Goal: Task Accomplishment & Management: Use online tool/utility

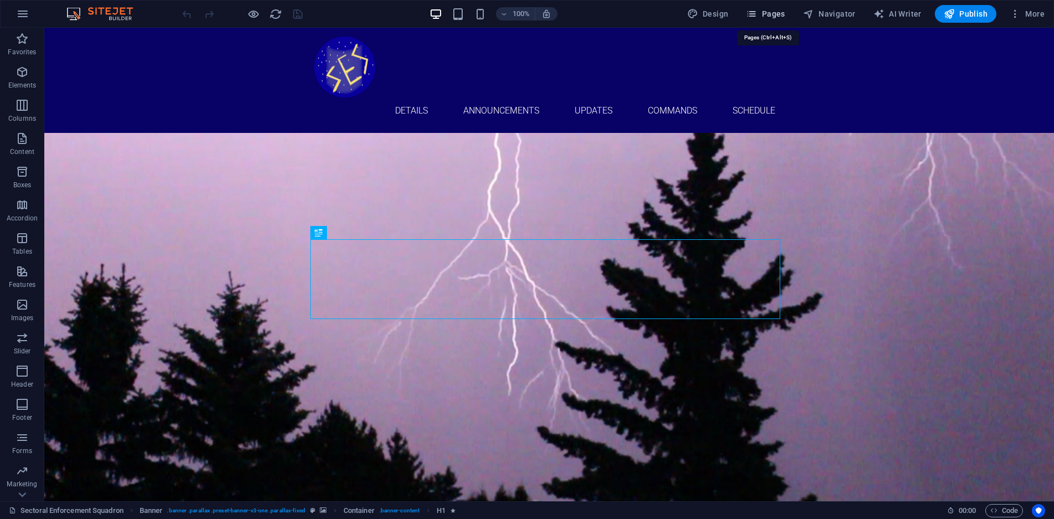
click at [767, 7] on button "Pages" at bounding box center [766, 14] width 48 height 18
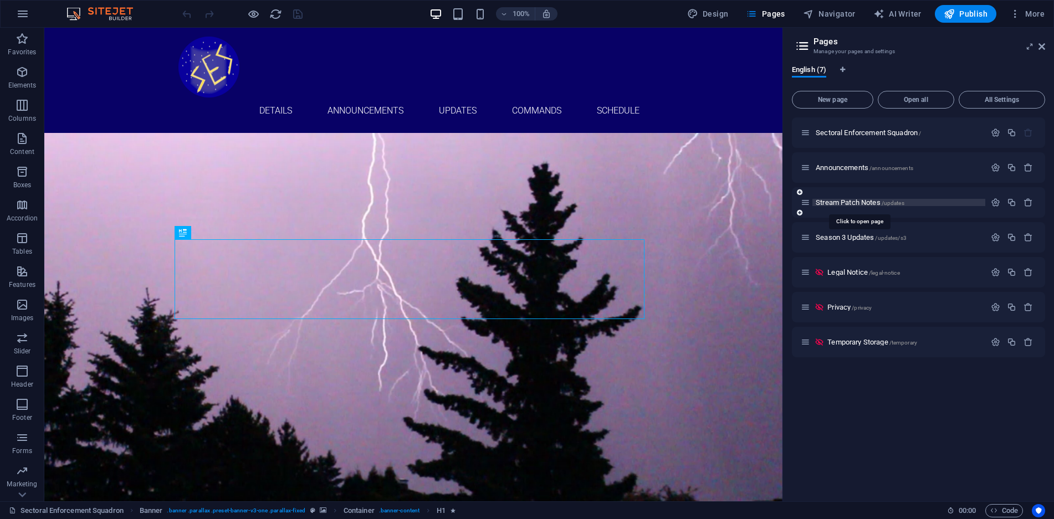
click at [877, 202] on span "Stream Patch Notes /updates" at bounding box center [860, 202] width 89 height 8
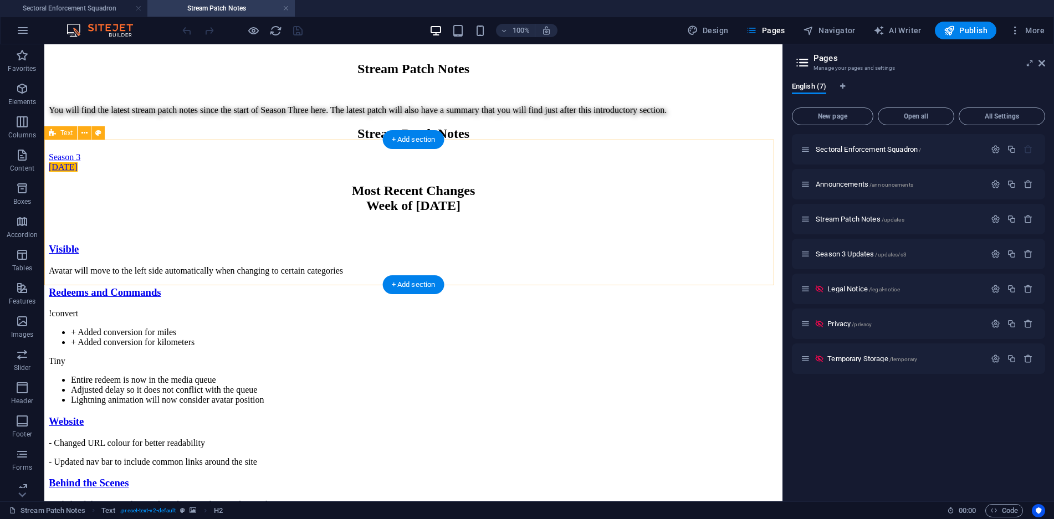
scroll to position [383, 0]
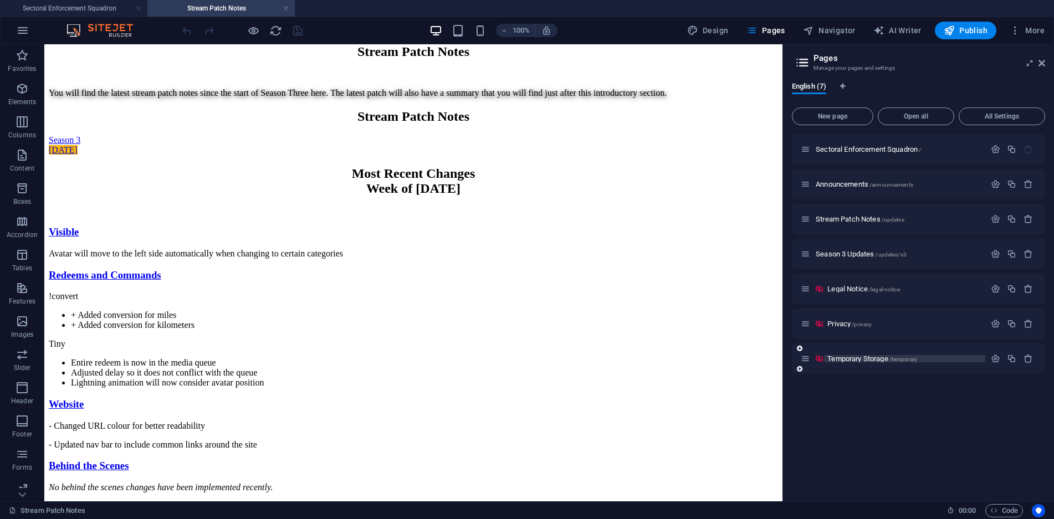
click at [859, 360] on span "Temporary Storage /temporary" at bounding box center [873, 359] width 90 height 8
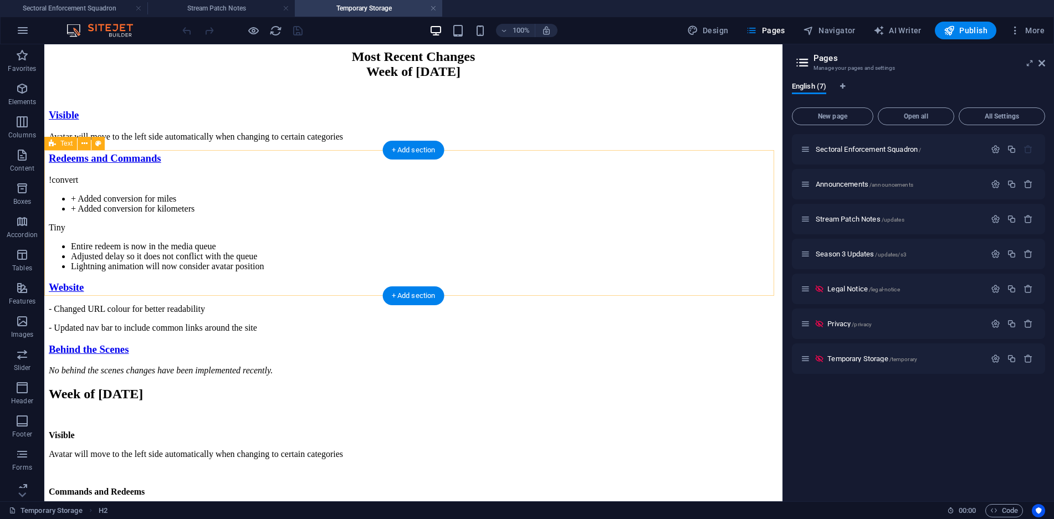
scroll to position [443, 0]
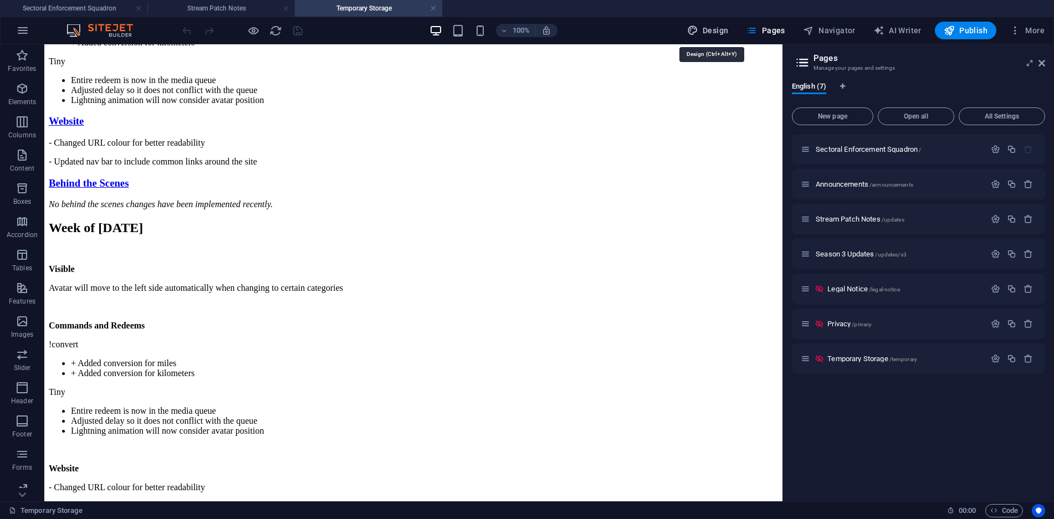
click at [709, 34] on span "Design" at bounding box center [708, 30] width 42 height 11
select select "ease-in-out"
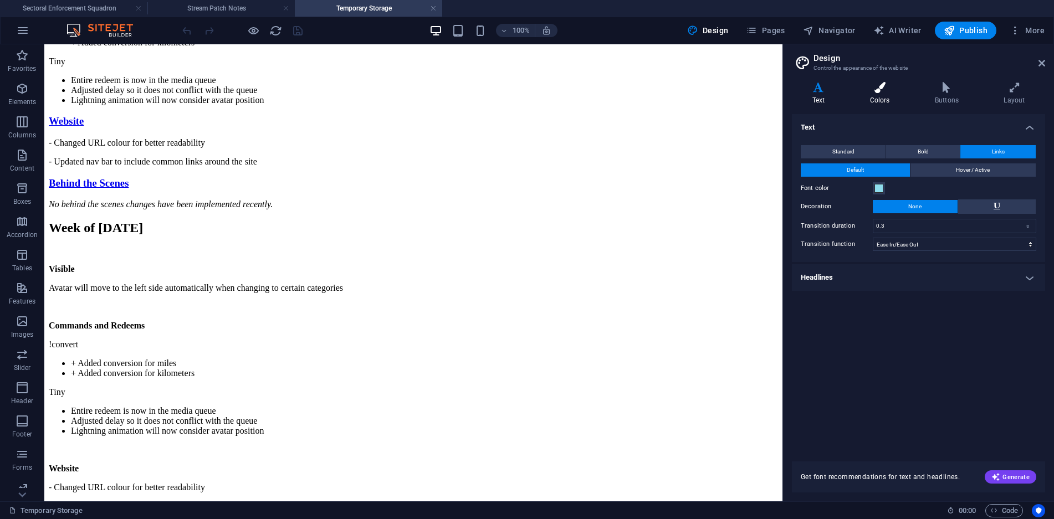
click at [877, 88] on icon at bounding box center [880, 87] width 60 height 11
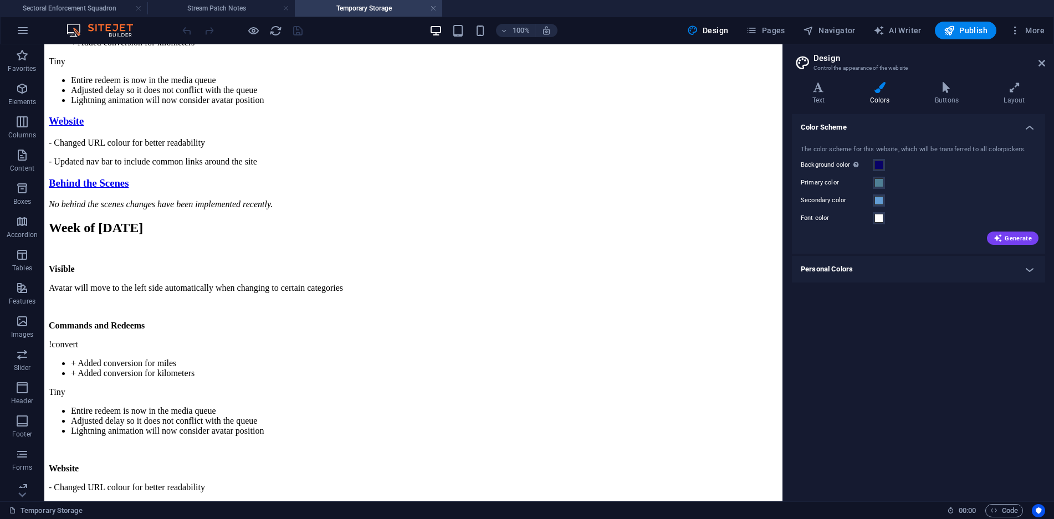
click at [1038, 269] on h4 "Personal Colors" at bounding box center [918, 269] width 253 height 27
click at [1038, 269] on h4 "Personal Colors" at bounding box center [918, 266] width 253 height 20
click at [815, 95] on h4 "Text" at bounding box center [821, 93] width 58 height 23
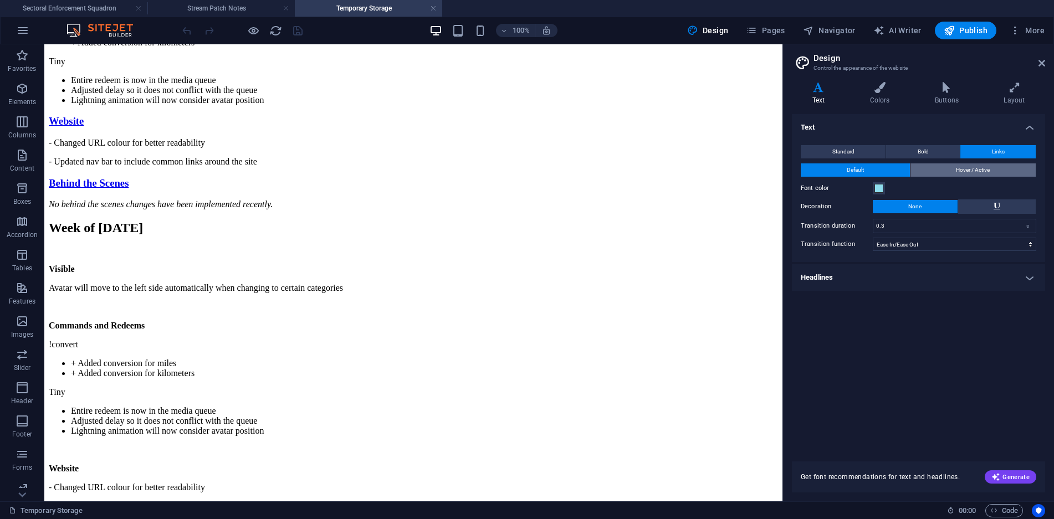
click at [1000, 175] on button "Hover / Active" at bounding box center [974, 170] width 126 height 13
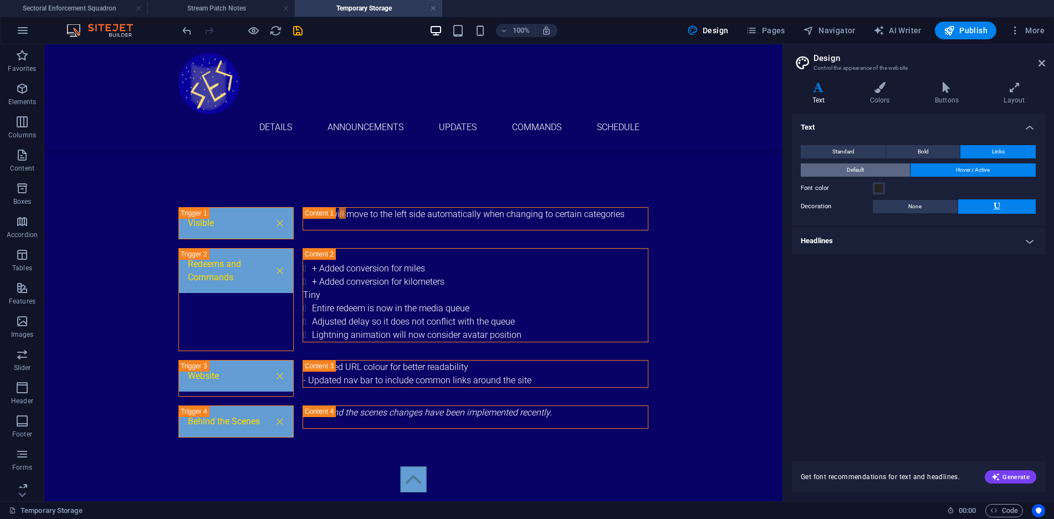
click at [877, 174] on button "Default" at bounding box center [855, 170] width 109 height 13
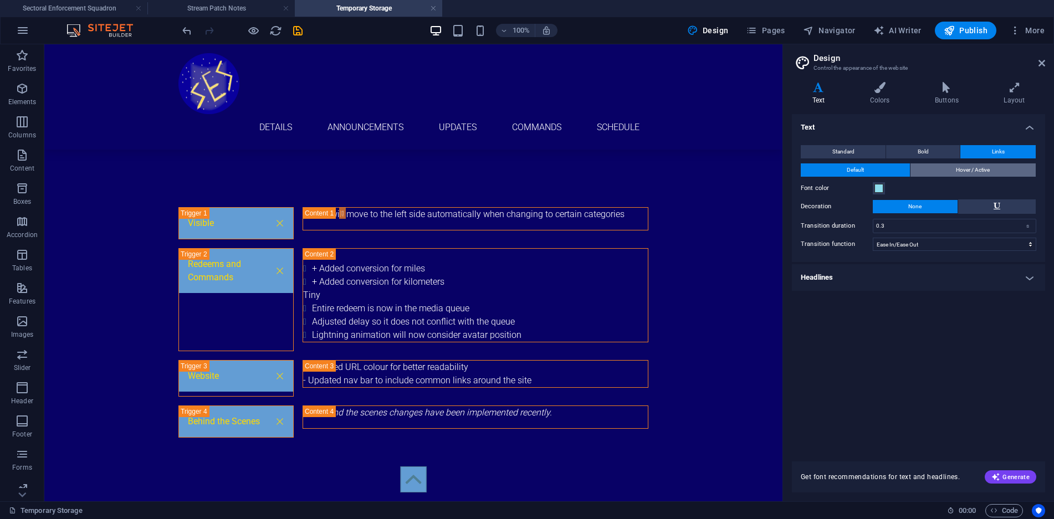
click at [943, 168] on button "Hover / Active" at bounding box center [974, 170] width 126 height 13
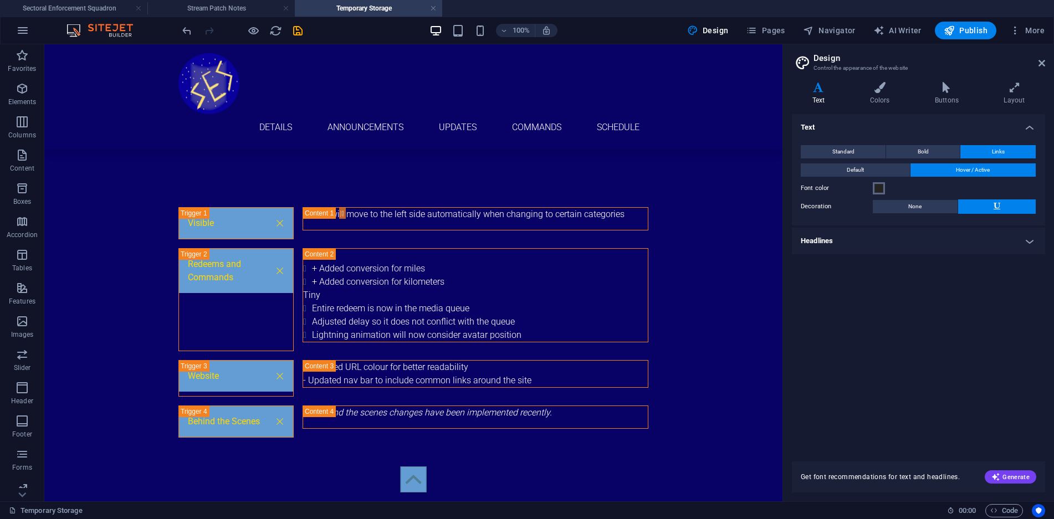
click at [876, 190] on span at bounding box center [879, 188] width 9 height 9
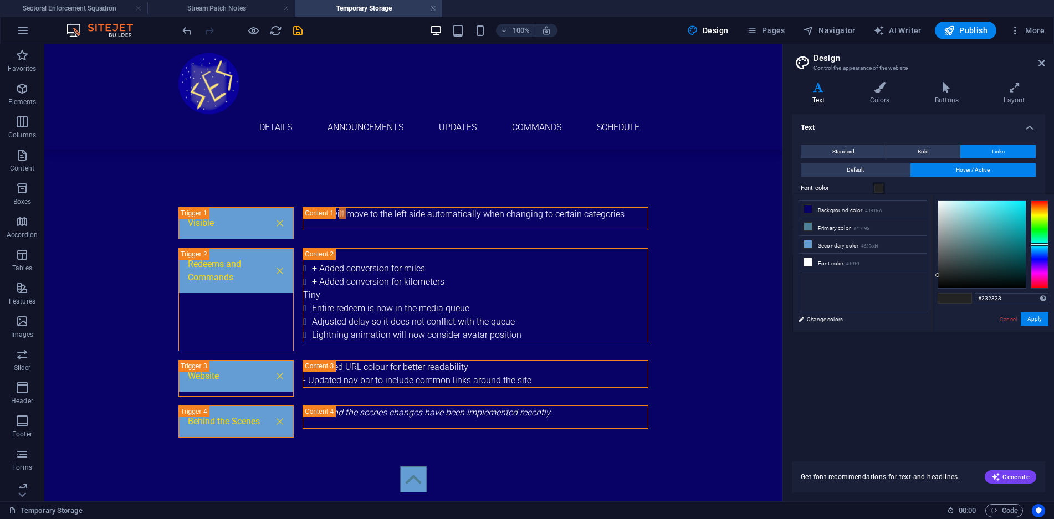
click at [1042, 244] on div at bounding box center [1040, 244] width 18 height 89
drag, startPoint x: 962, startPoint y: 211, endPoint x: 959, endPoint y: 205, distance: 6.0
click at [959, 205] on div at bounding box center [982, 245] width 88 height 88
drag, startPoint x: 960, startPoint y: 206, endPoint x: 954, endPoint y: 203, distance: 6.2
click at [954, 203] on div at bounding box center [954, 203] width 4 height 4
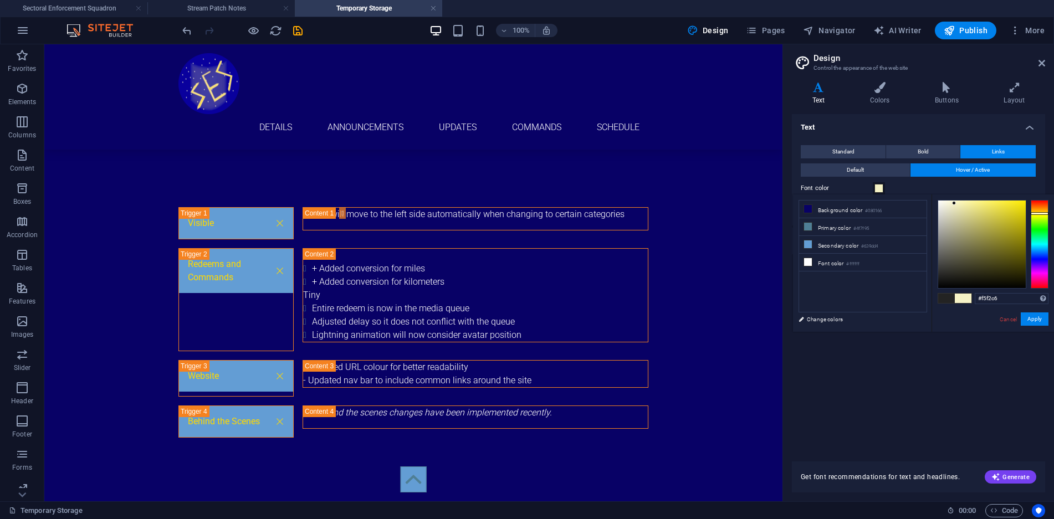
drag, startPoint x: 1043, startPoint y: 237, endPoint x: 1041, endPoint y: 213, distance: 23.9
click at [1041, 213] on div at bounding box center [1040, 244] width 18 height 89
type input "#f0ea96"
drag, startPoint x: 979, startPoint y: 203, endPoint x: 971, endPoint y: 205, distance: 9.1
click at [971, 205] on div at bounding box center [982, 245] width 88 height 88
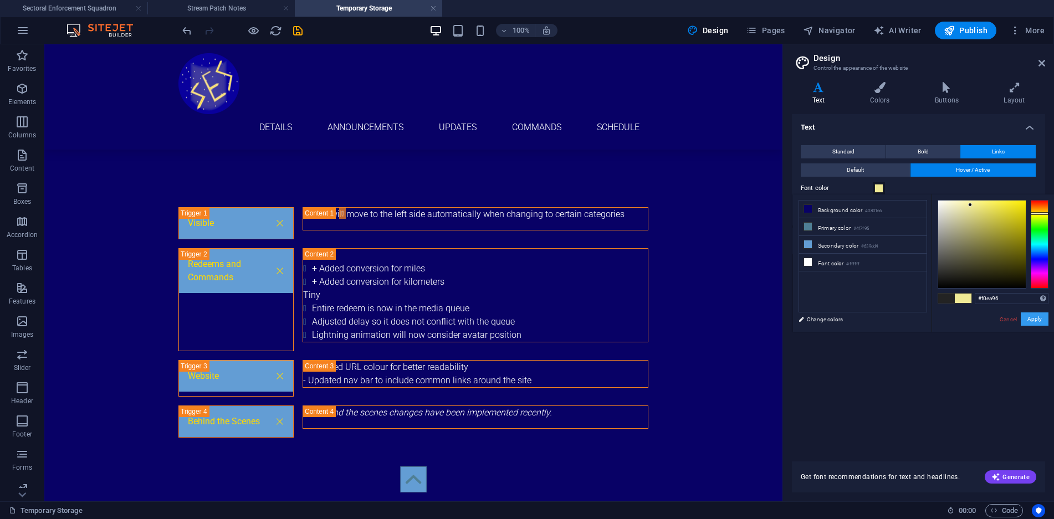
click at [1037, 317] on button "Apply" at bounding box center [1035, 319] width 28 height 13
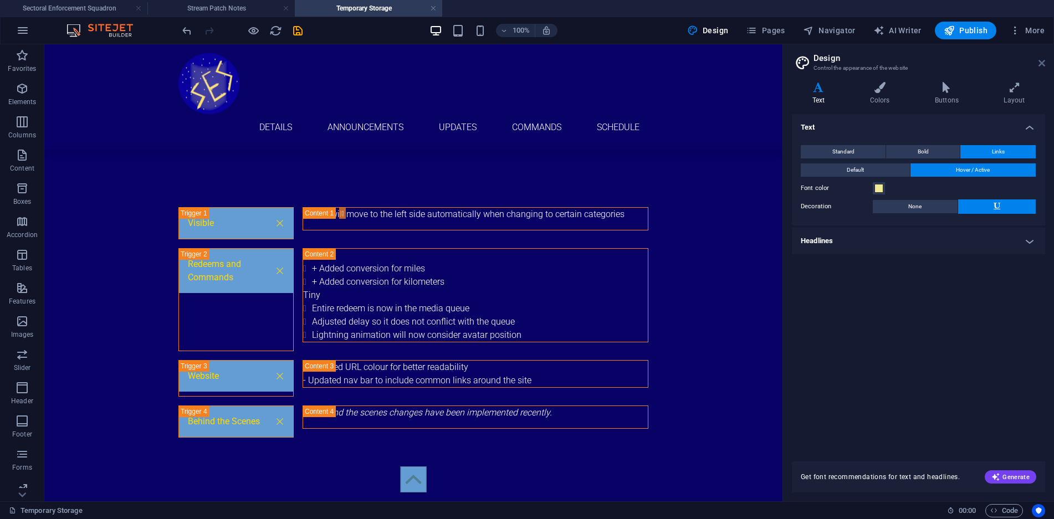
click at [1044, 63] on icon at bounding box center [1042, 63] width 7 height 9
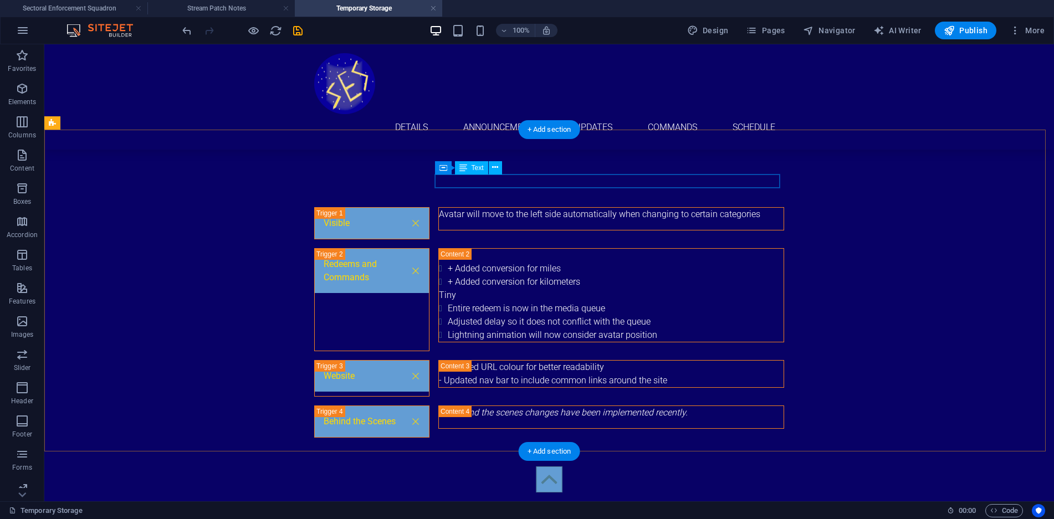
click at [760, 208] on div "Avatar will move to the left side automatically when changing to certain catego…" at bounding box center [611, 214] width 345 height 13
click at [762, 208] on div "Avatar will move to the left side automatically when changing to certain catego…" at bounding box center [611, 214] width 345 height 13
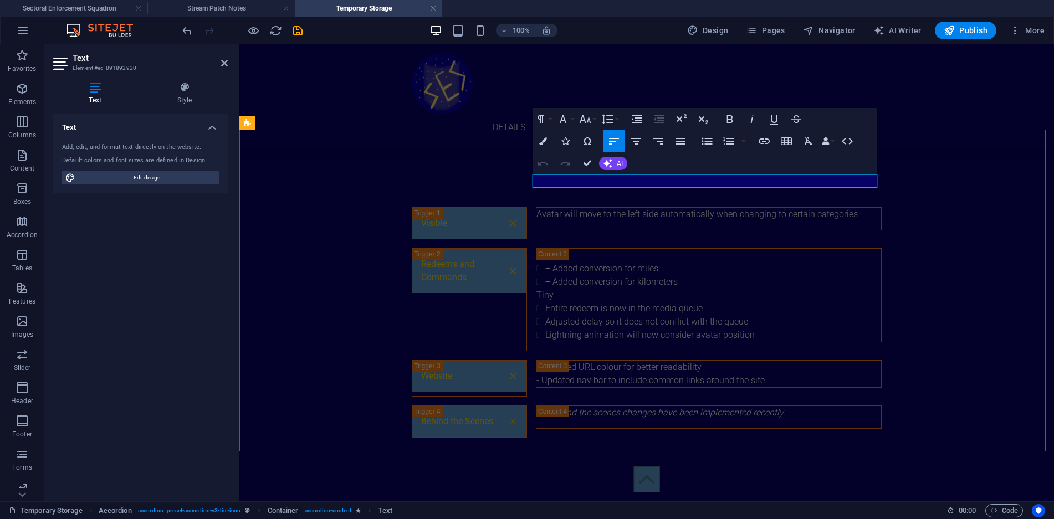
click at [865, 208] on p "Avatar will move to the left side automatically when changing to certain catego…" at bounding box center [709, 214] width 345 height 13
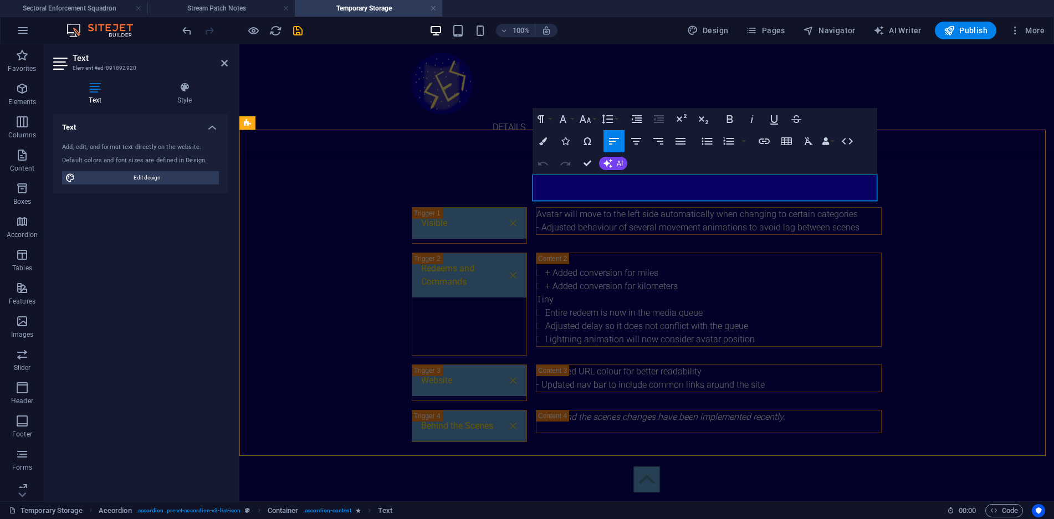
scroll to position [386, 4]
click at [944, 330] on div "Visible - Avatar will move to the left side automatically when changing to cert…" at bounding box center [646, 325] width 815 height 324
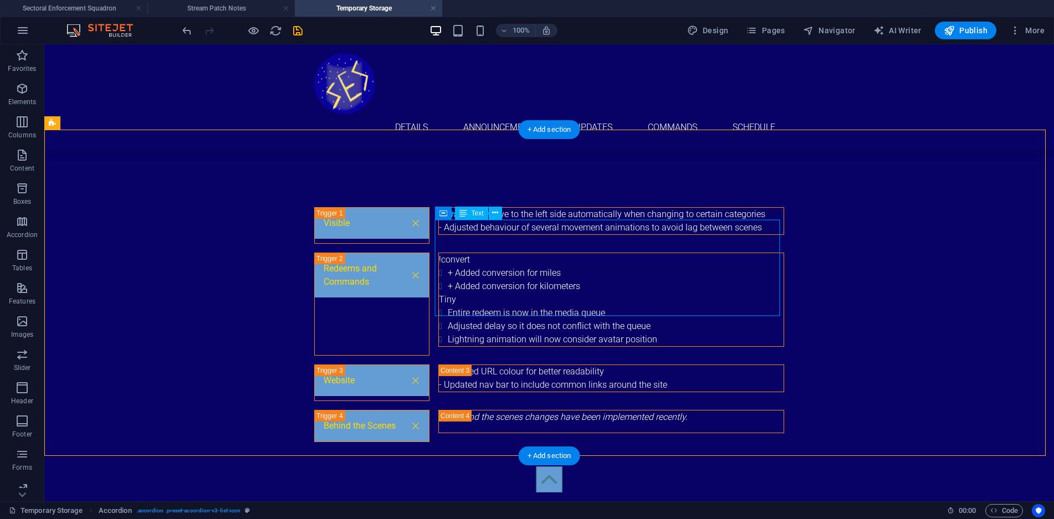
click at [692, 304] on div "!convert + Added conversion for miles + Added conversion for kilometers Tiny En…" at bounding box center [611, 299] width 345 height 93
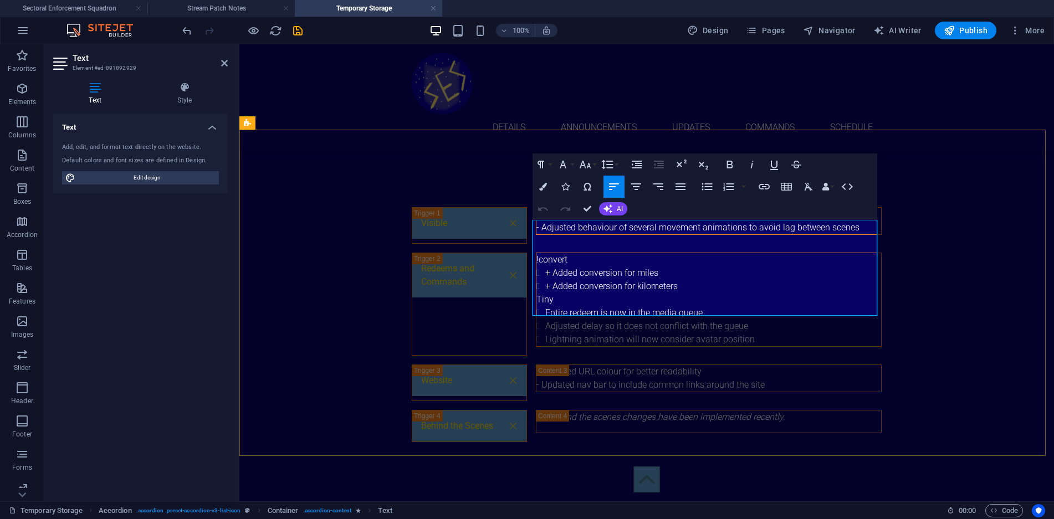
click at [764, 333] on li "Lightning animation will now consider avatar position" at bounding box center [713, 339] width 336 height 13
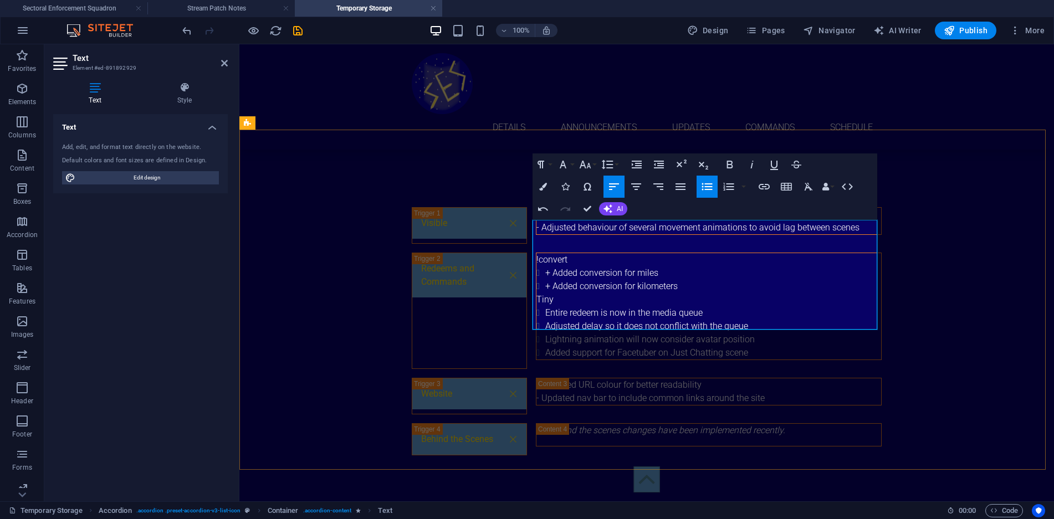
scroll to position [76, 4]
click at [946, 350] on div "Visible - Avatar will move to the left side automatically when changing to cert…" at bounding box center [646, 331] width 815 height 337
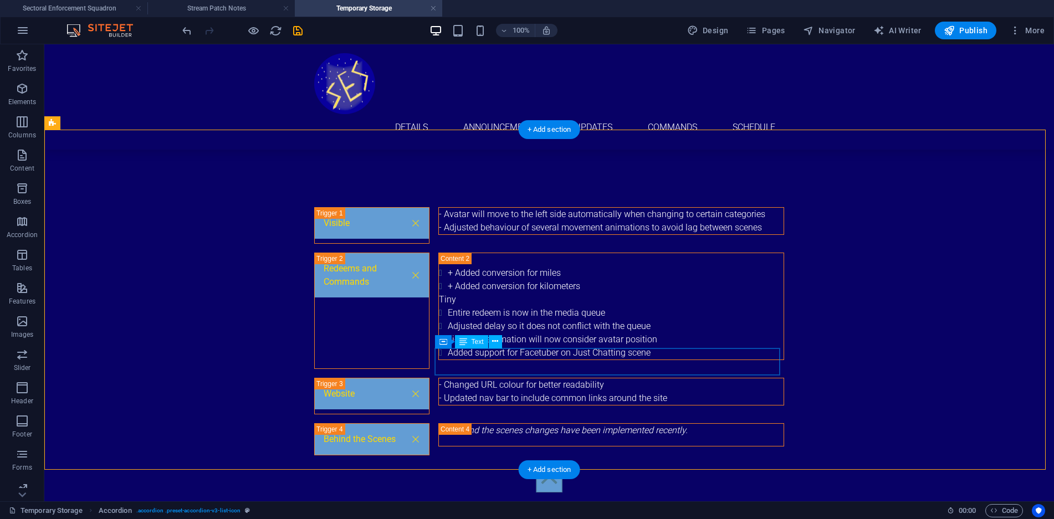
click at [568, 379] on div "- Changed URL colour for better readability - Updated nav bar to include common…" at bounding box center [611, 392] width 345 height 27
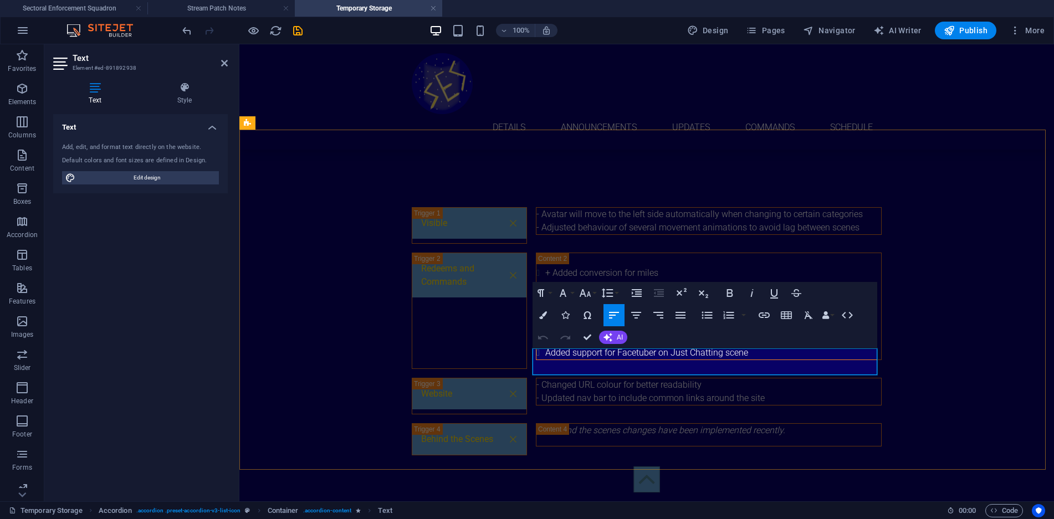
click at [589, 379] on p "- Changed URL colour for better readability" at bounding box center [709, 385] width 345 height 13
click at [918, 374] on div "Visible - Avatar will move to the left side automatically when changing to cert…" at bounding box center [646, 331] width 815 height 337
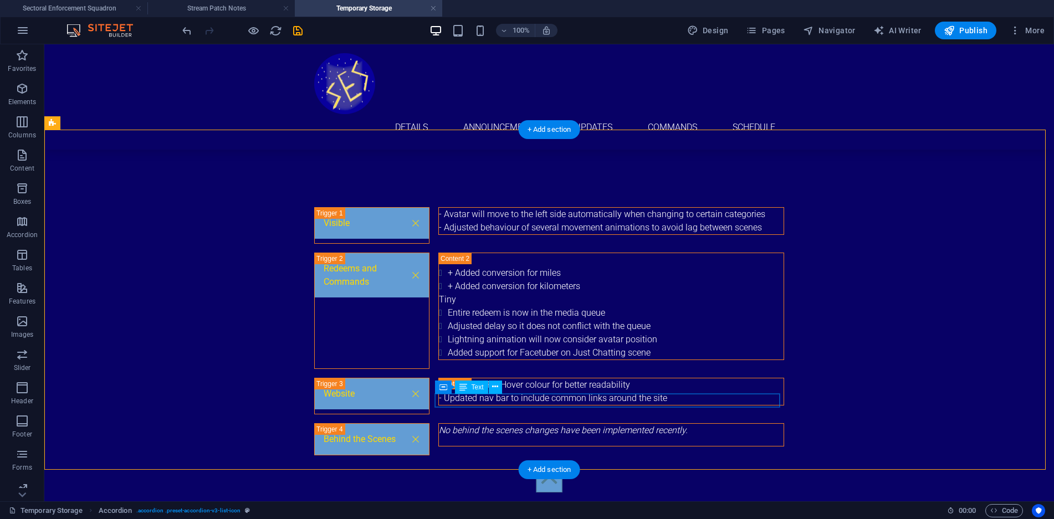
click at [696, 424] on div "No behind the scenes changes have been implemented recently." at bounding box center [611, 430] width 345 height 13
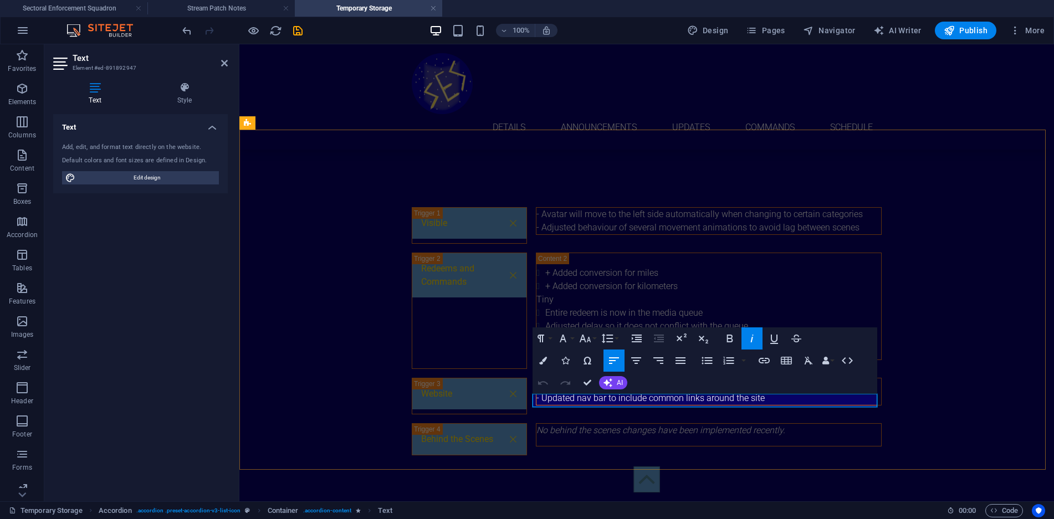
click at [796, 424] on p "No behind the scenes changes have been implemented recently." at bounding box center [709, 430] width 345 height 13
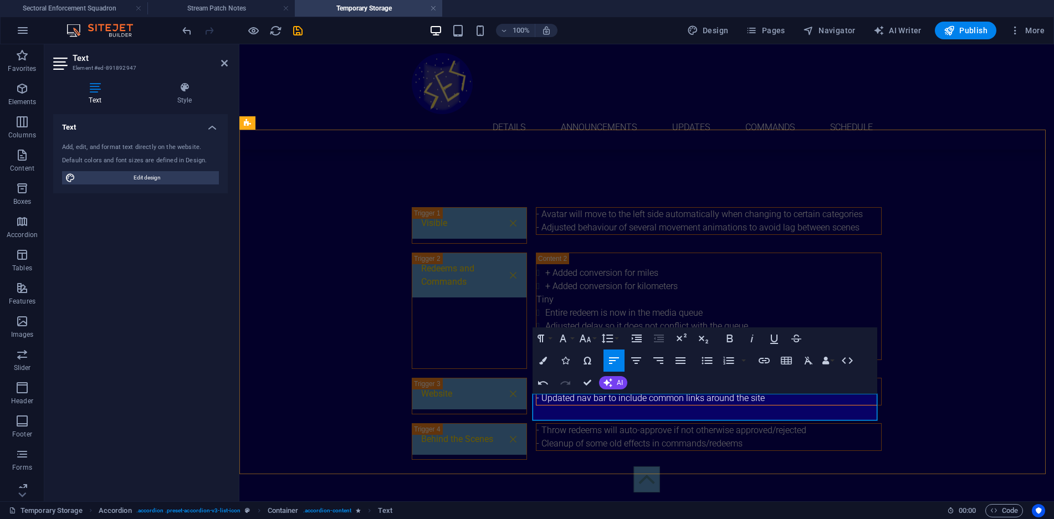
scroll to position [809, 4]
click at [791, 436] on div "Visible - Avatar will move to the left side automatically when changing to cert…" at bounding box center [646, 333] width 815 height 341
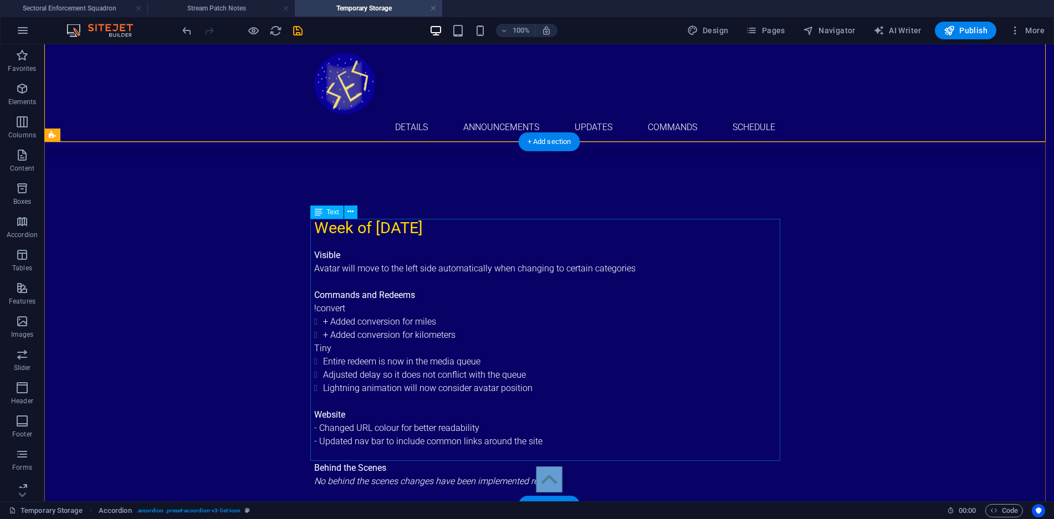
scroll to position [831, 0]
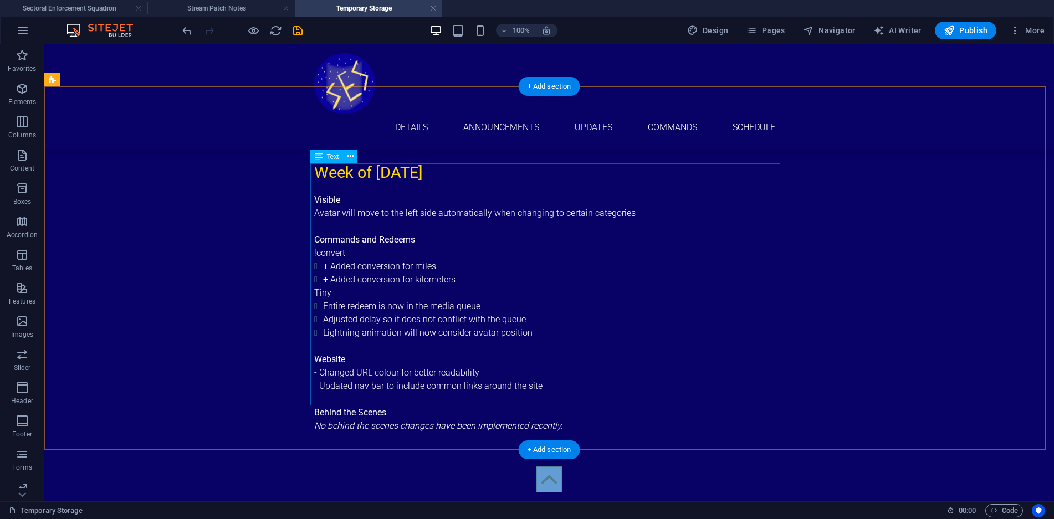
click at [570, 396] on div "Visible Avatar will move to the left side automatically when changing to certai…" at bounding box center [549, 312] width 470 height 239
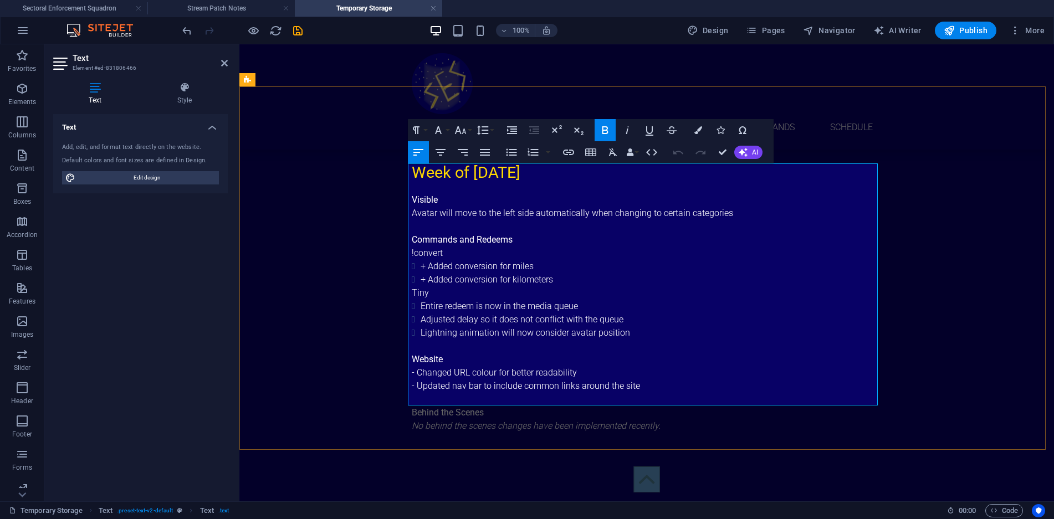
click at [665, 420] on p "No behind the scenes changes have been implemented recently." at bounding box center [647, 426] width 470 height 13
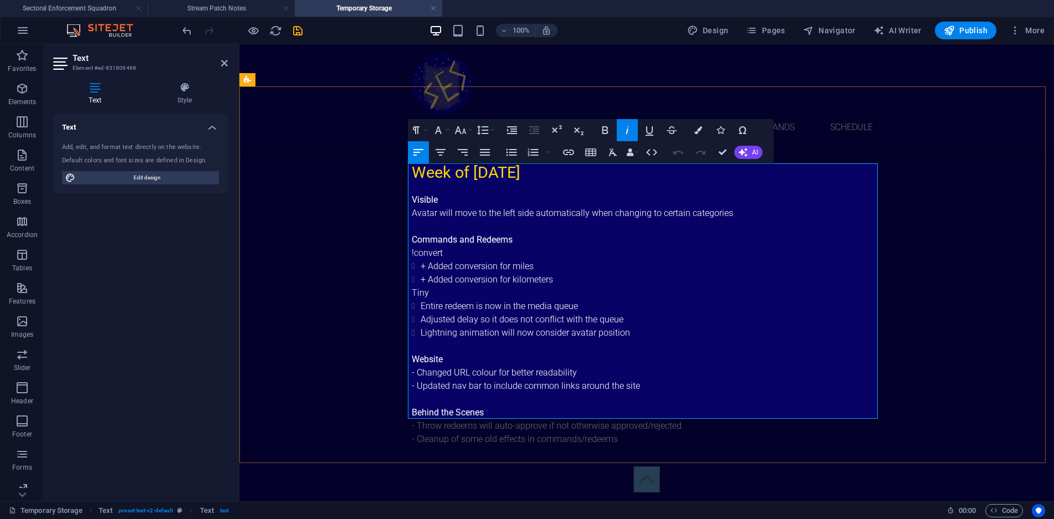
scroll to position [809, 4]
click at [920, 293] on div "Week of [DATE] Visible Avatar will move to the left side automatically when cha…" at bounding box center [646, 303] width 815 height 374
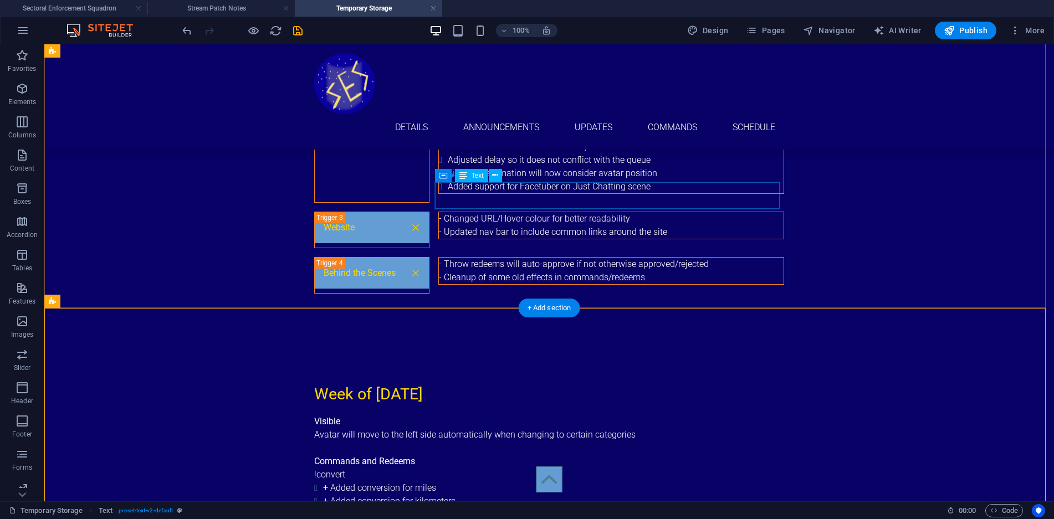
scroll to position [554, 0]
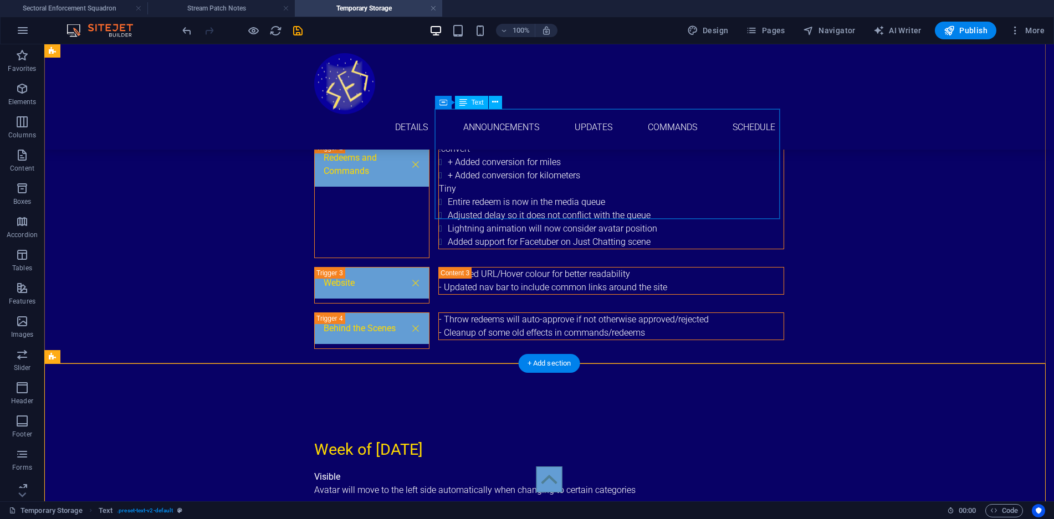
click at [667, 210] on div "!convert + Added conversion for miles + Added conversion for kilometers Tiny En…" at bounding box center [611, 195] width 345 height 106
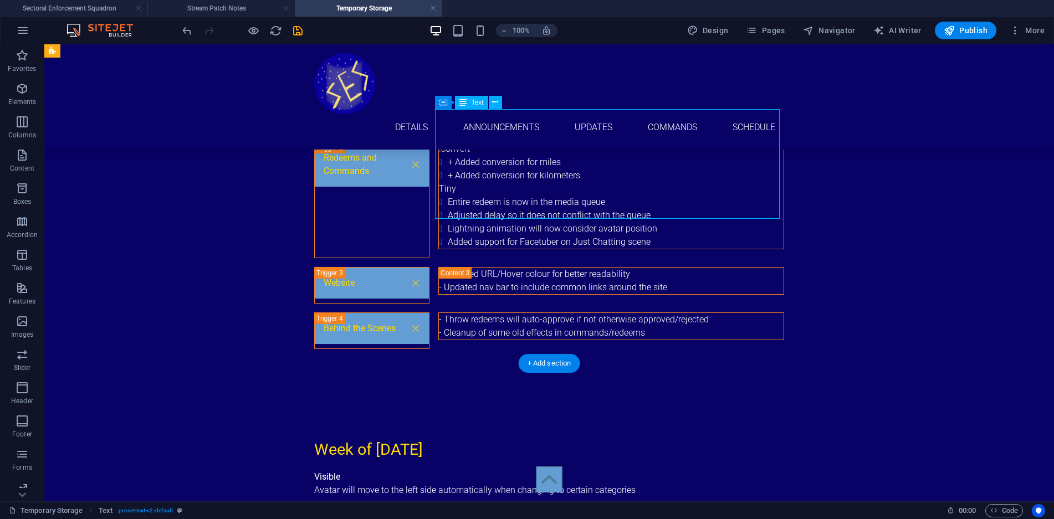
click at [667, 210] on div "!convert + Added conversion for miles + Added conversion for kilometers Tiny En…" at bounding box center [611, 195] width 345 height 106
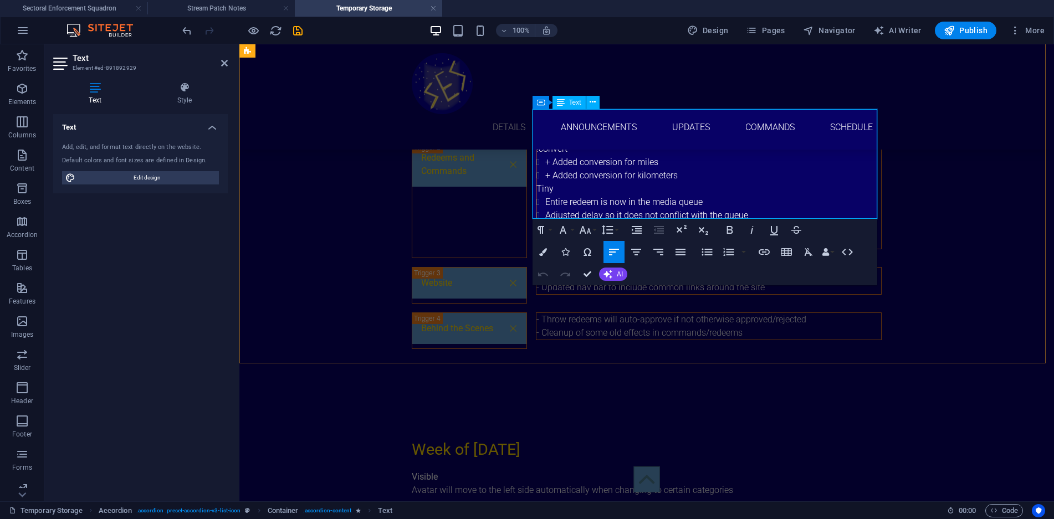
click at [760, 236] on li "Added support for Facetuber on Just Chatting scene" at bounding box center [713, 242] width 336 height 13
copy li "Added support for Facetuber on Just Chatting scene"
click at [913, 272] on div "Visible - Avatar will move to the left side automatically when changing to cert…" at bounding box center [646, 222] width 815 height 341
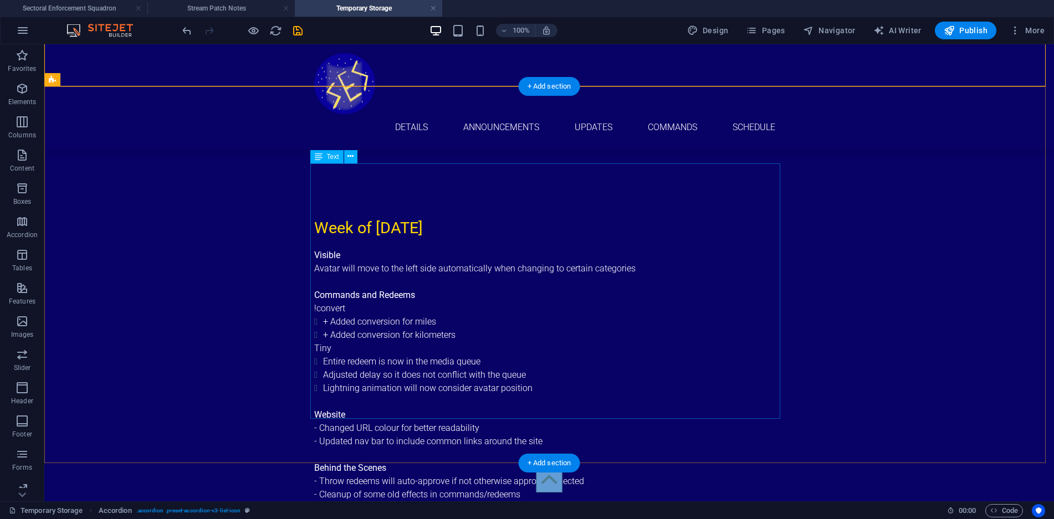
scroll to position [831, 0]
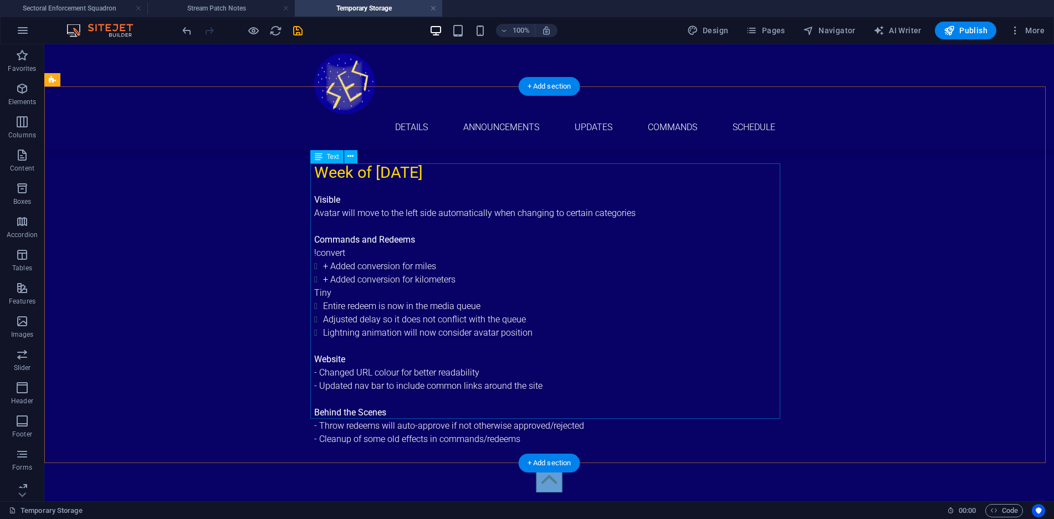
click at [543, 306] on div "Visible Avatar will move to the left side automatically when changing to certai…" at bounding box center [549, 319] width 470 height 253
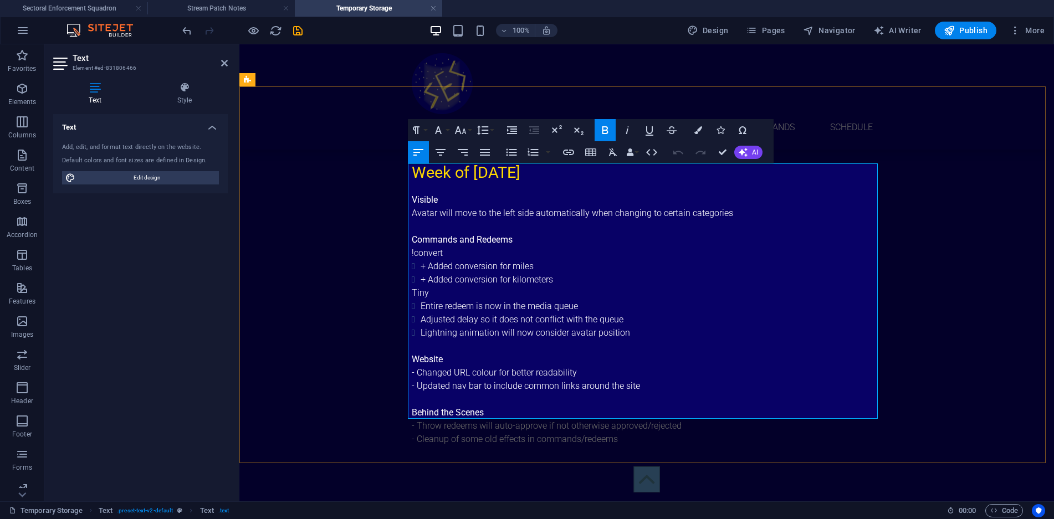
click at [641, 326] on li "Lightning animation will now consider avatar position" at bounding box center [651, 332] width 461 height 13
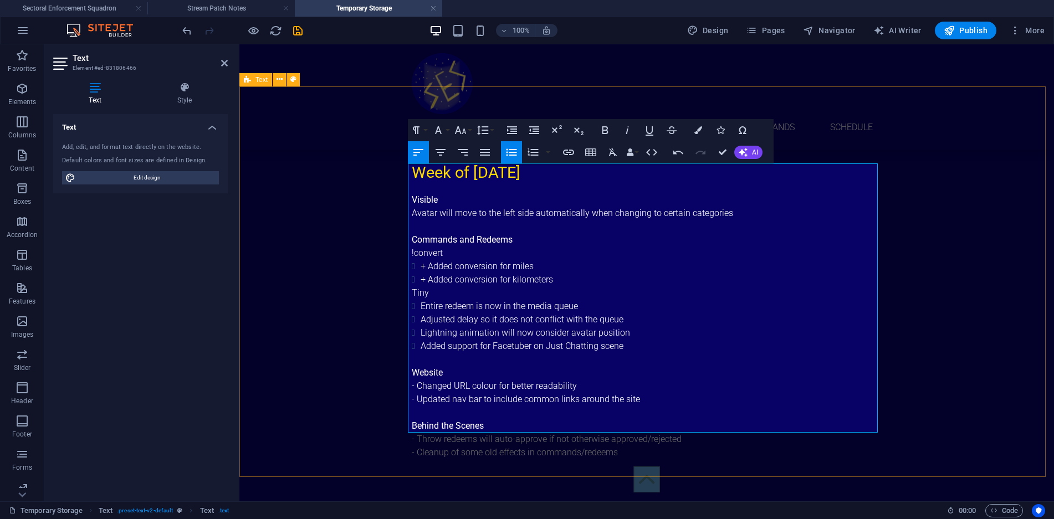
drag, startPoint x: 920, startPoint y: 311, endPoint x: 924, endPoint y: 305, distance: 7.2
click at [920, 311] on div "Week of [DATE] Visible Avatar will move to the left side automatically when cha…" at bounding box center [646, 309] width 815 height 387
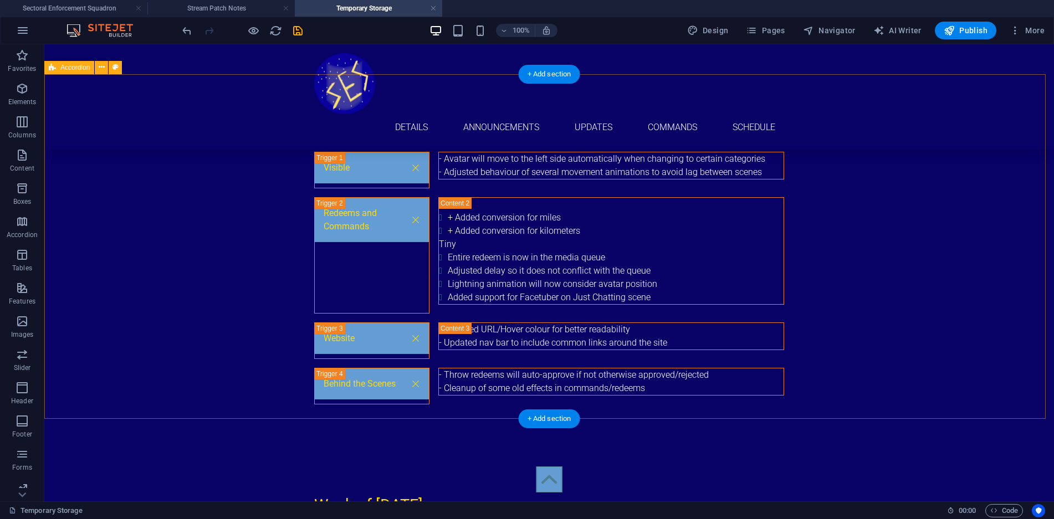
scroll to position [388, 0]
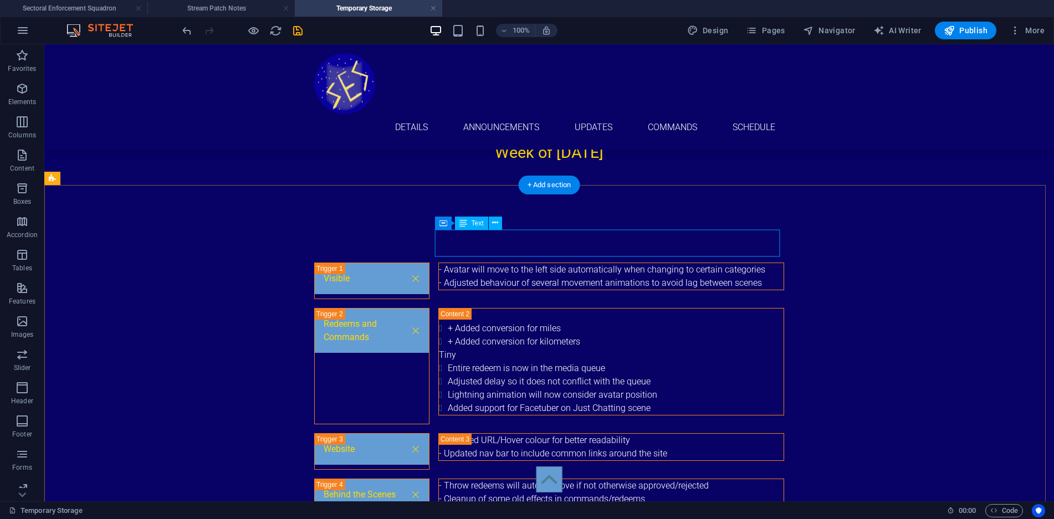
click at [732, 263] on div "- Avatar will move to the left side automatically when changing to certain cate…" at bounding box center [611, 276] width 345 height 27
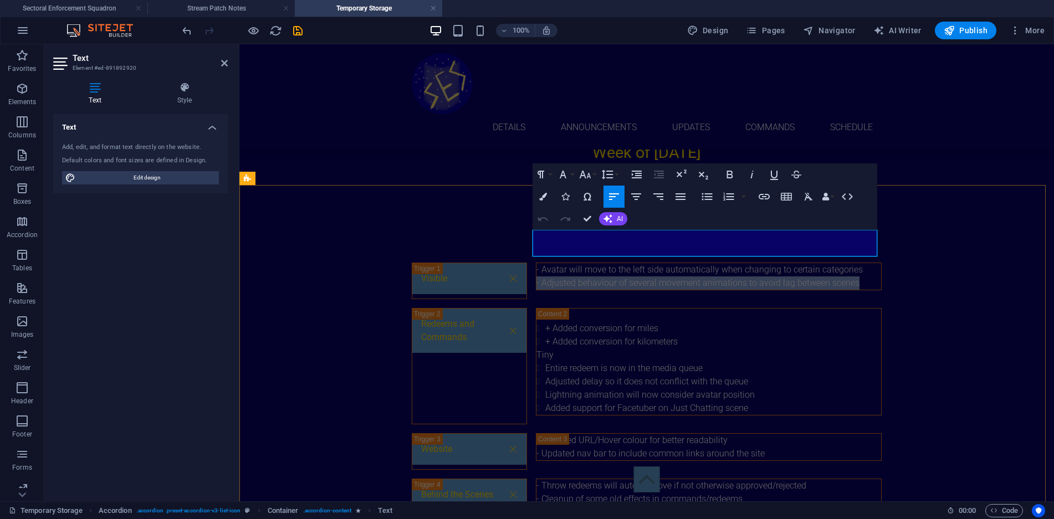
drag, startPoint x: 864, startPoint y: 251, endPoint x: 533, endPoint y: 251, distance: 330.3
click at [537, 277] on p "- Adjusted behaviour of several movement animations to avoid lag between scenes" at bounding box center [709, 283] width 345 height 13
copy p "- Adjusted behaviour of several movement animations to avoid lag between scenes"
click at [910, 292] on div "Visible - Avatar will move to the left side automatically when changing to cert…" at bounding box center [646, 388] width 815 height 341
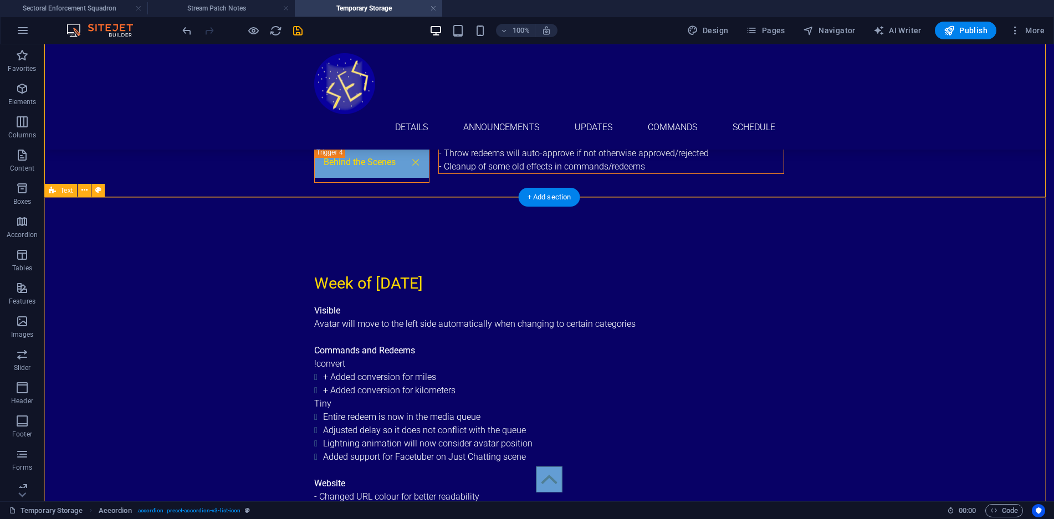
scroll to position [831, 0]
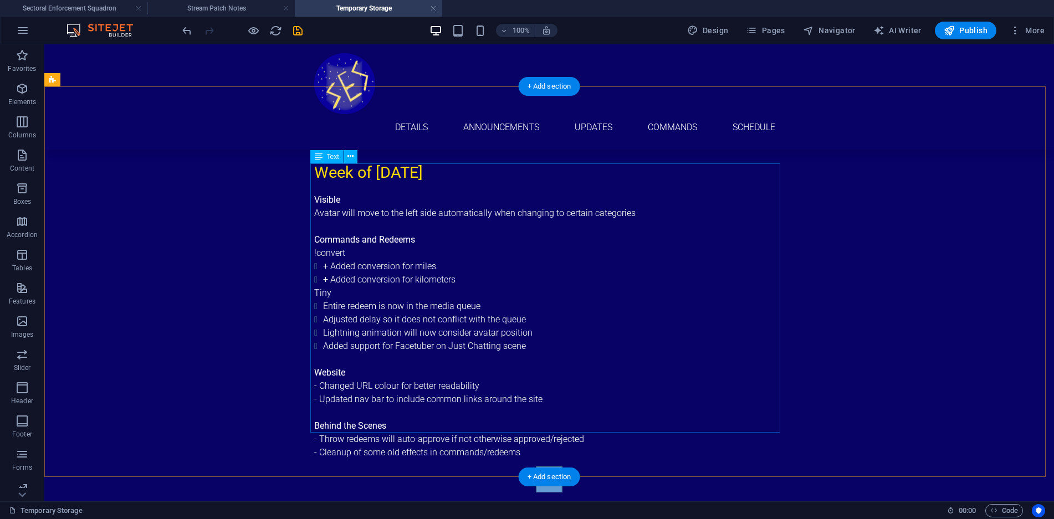
click at [484, 198] on div "Visible Avatar will move to the left side automatically when changing to certai…" at bounding box center [549, 326] width 470 height 266
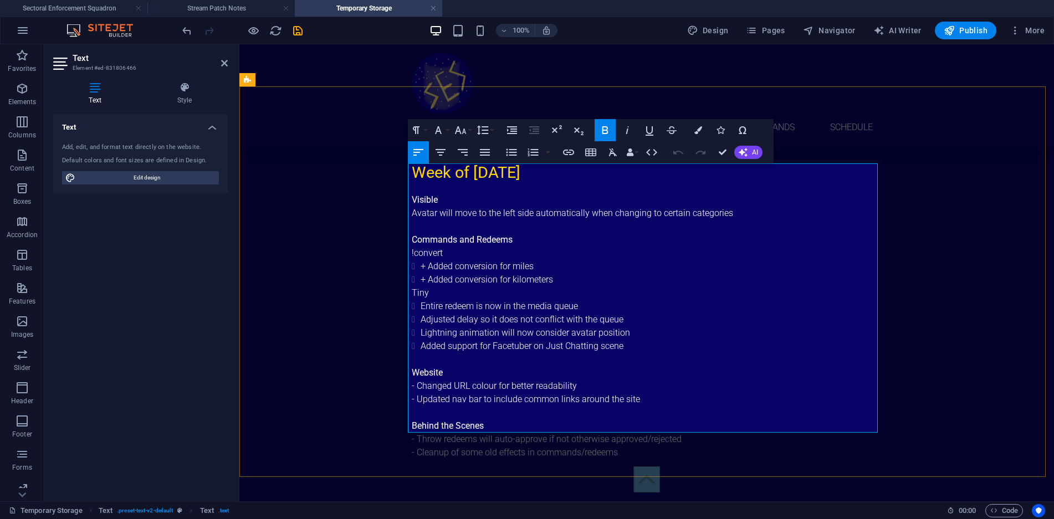
click at [790, 207] on p "Avatar will move to the left side automatically when changing to certain catego…" at bounding box center [647, 213] width 470 height 13
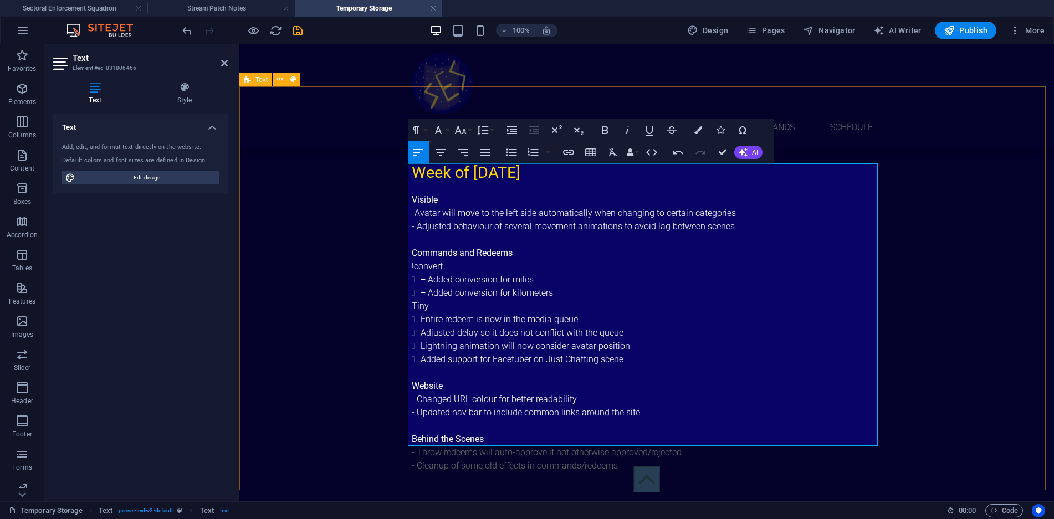
click at [971, 249] on div "Week of [DATE] Visible - Avatar will move to the left side automatically when c…" at bounding box center [646, 316] width 815 height 401
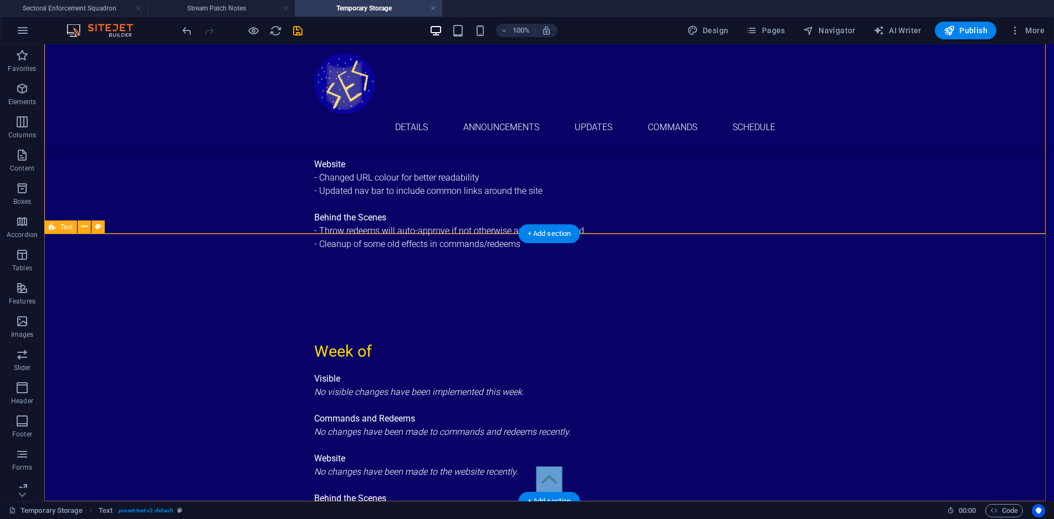
scroll to position [1088, 0]
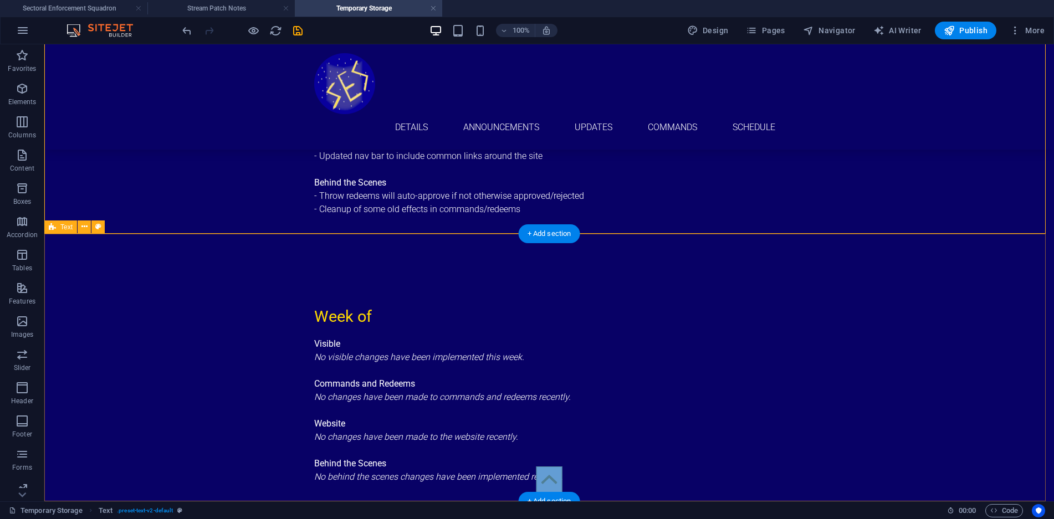
click at [430, 261] on div "Week of Visible No visible changes have been implemented this week. Commands an…" at bounding box center [549, 395] width 1010 height 268
click at [397, 305] on div "Week of" at bounding box center [549, 317] width 470 height 24
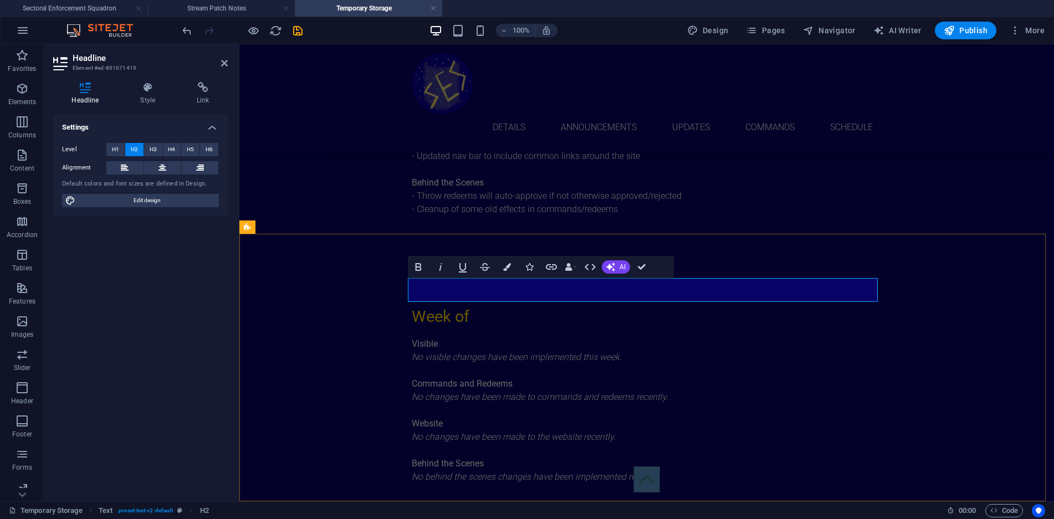
click at [532, 305] on h2 "Week of" at bounding box center [647, 317] width 470 height 24
click at [928, 342] on div "Week of [DATE] Visible No visible changes have been implemented this week. Comm…" at bounding box center [646, 395] width 815 height 268
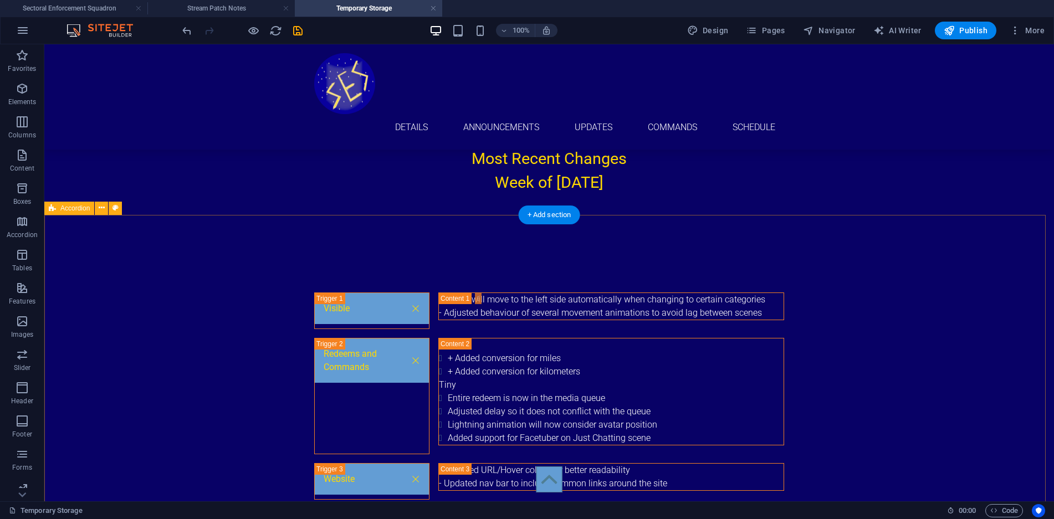
scroll to position [303, 0]
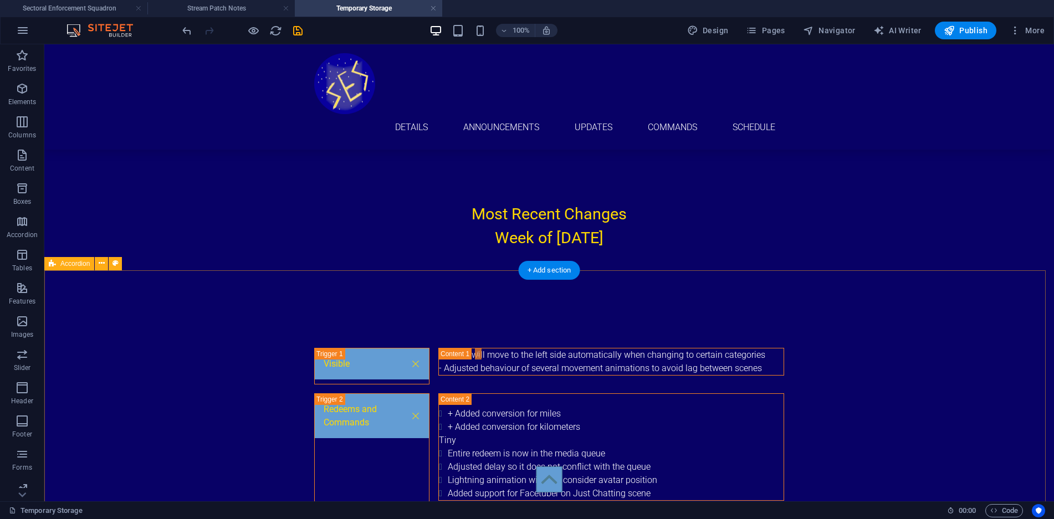
click at [663, 304] on div "Visible - Avatar will move to the left side automatically when changing to cert…" at bounding box center [549, 474] width 1010 height 341
click at [639, 304] on div "Visible - Avatar will move to the left side automatically when changing to cert…" at bounding box center [549, 474] width 1010 height 341
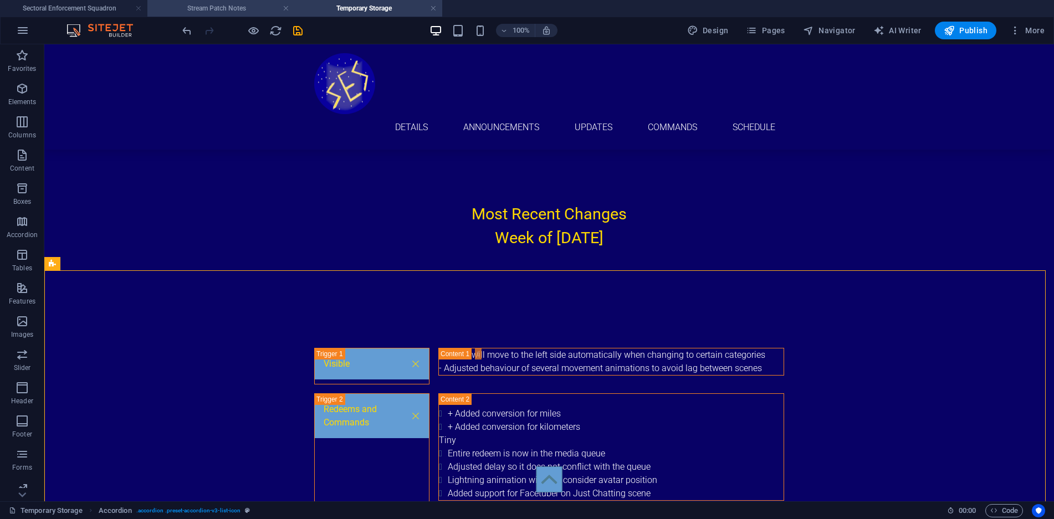
click at [214, 7] on h4 "Stream Patch Notes" at bounding box center [220, 8] width 147 height 12
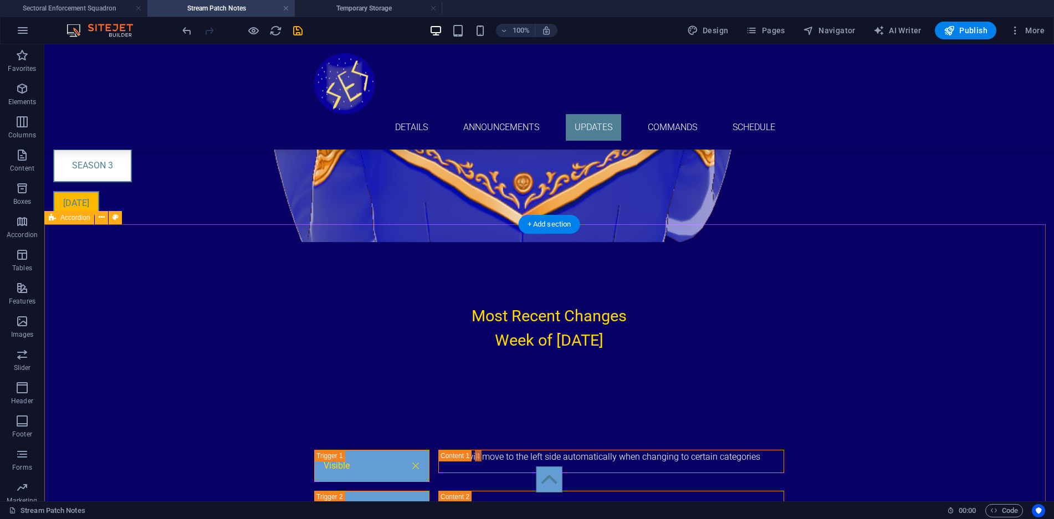
scroll to position [383, 0]
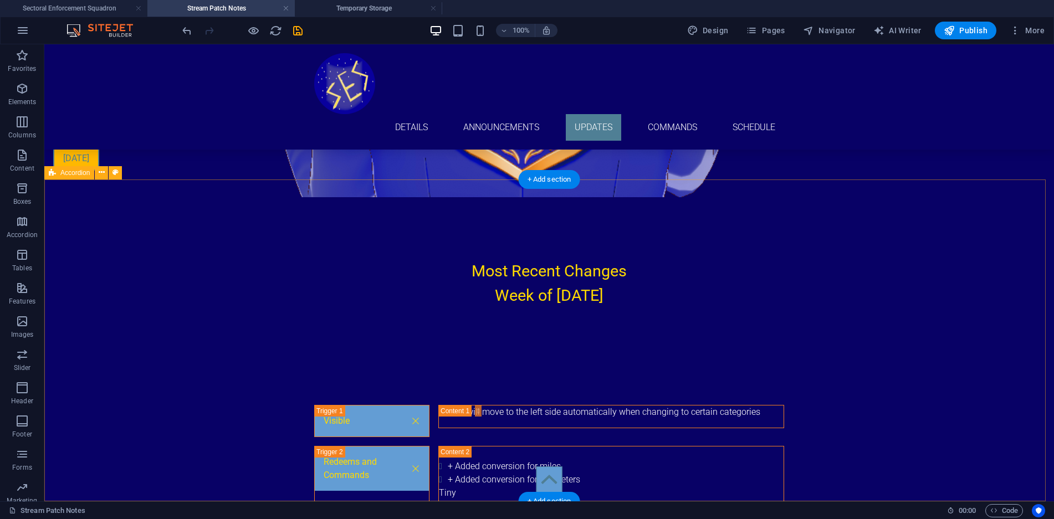
click at [841, 361] on div "Visible Avatar will move to the left side automatically when changing to certai…" at bounding box center [549, 520] width 1010 height 319
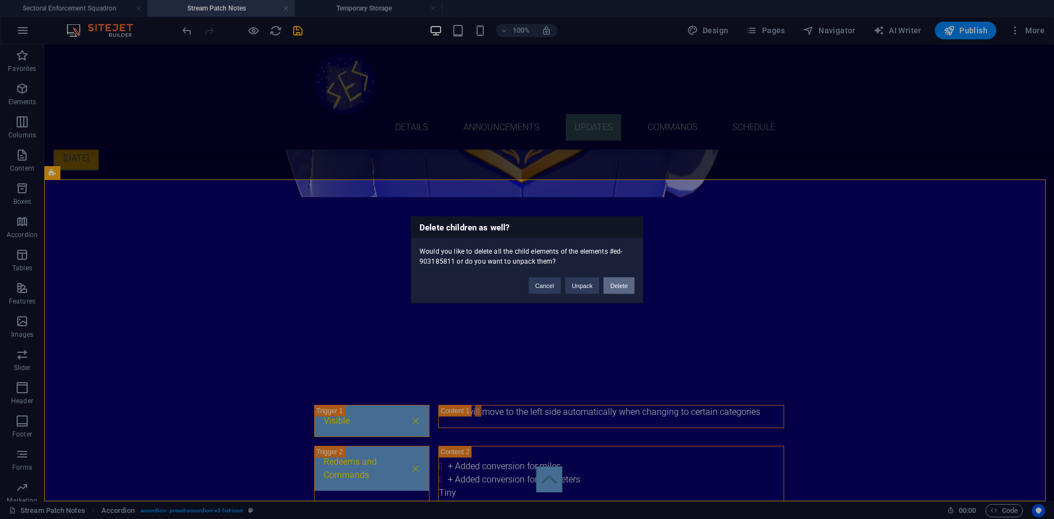
click at [622, 286] on button "Delete" at bounding box center [619, 285] width 31 height 17
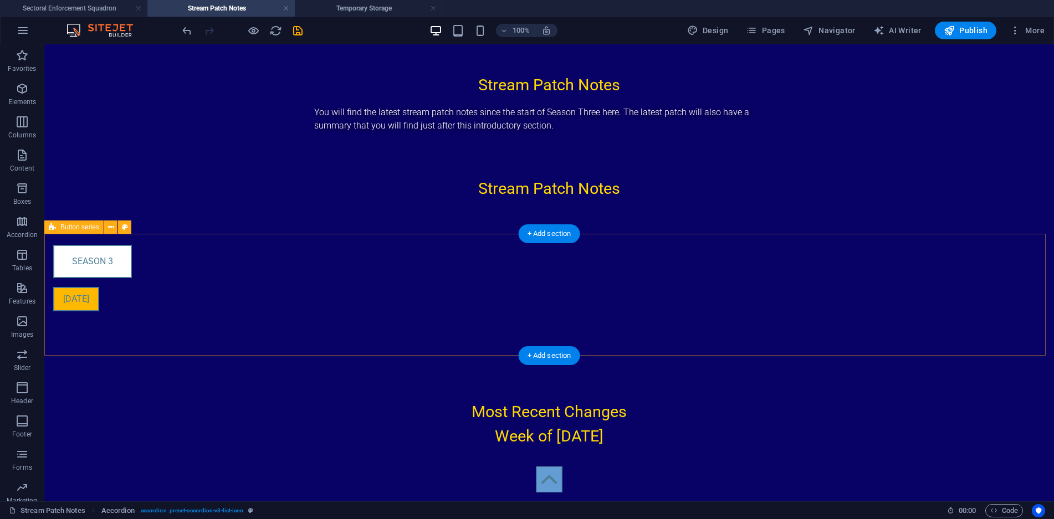
scroll to position [61, 0]
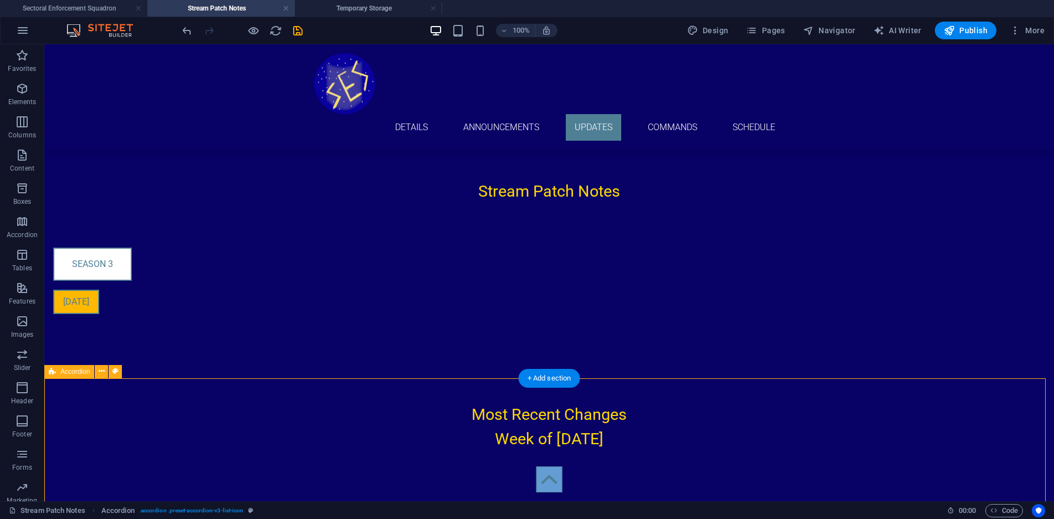
scroll to position [184, 0]
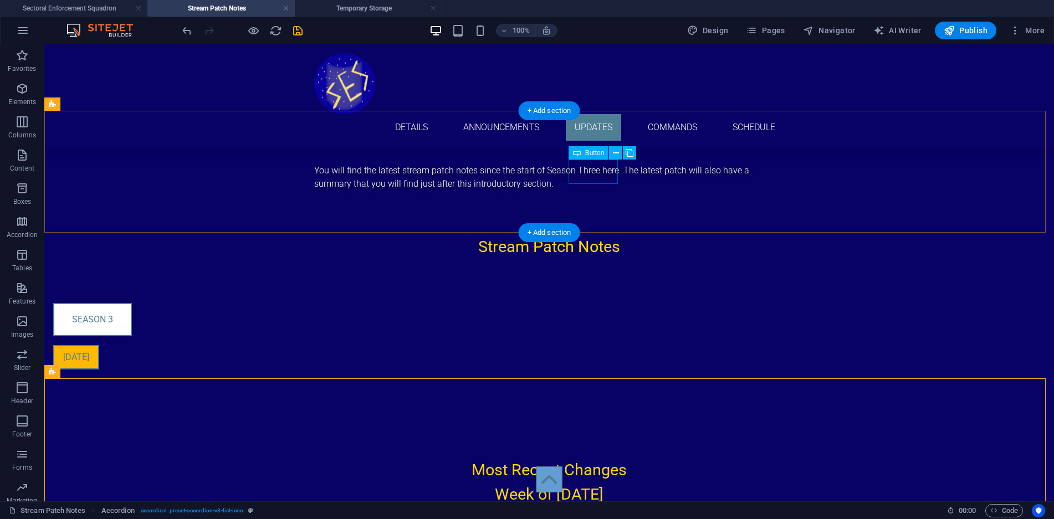
click at [523, 345] on div "[DATE]" at bounding box center [288, 357] width 470 height 24
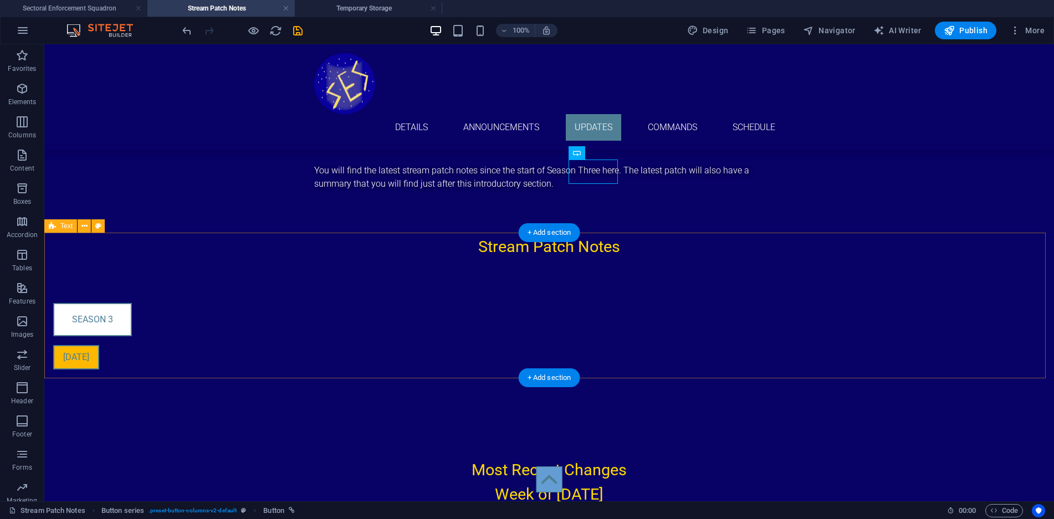
scroll to position [129, 0]
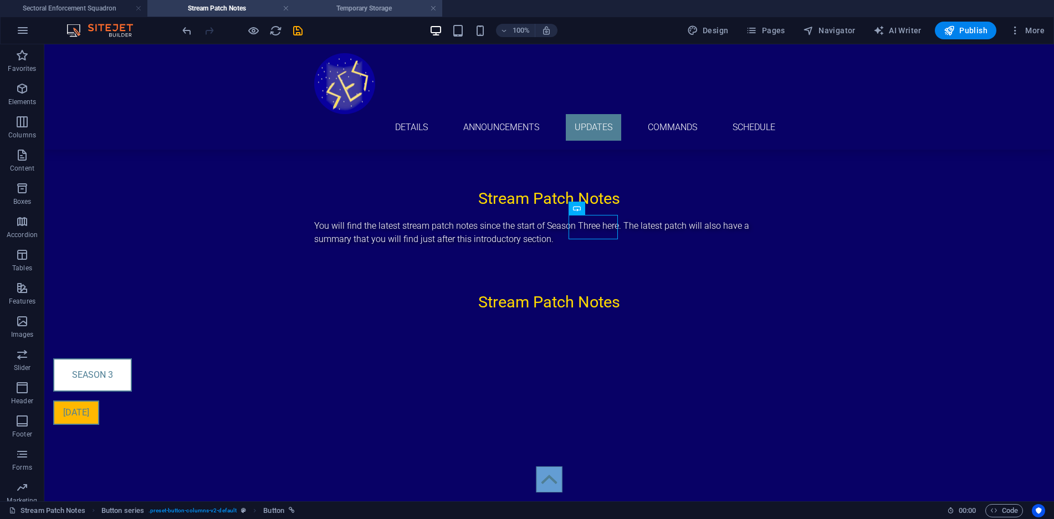
click at [328, 4] on h4 "Temporary Storage" at bounding box center [368, 8] width 147 height 12
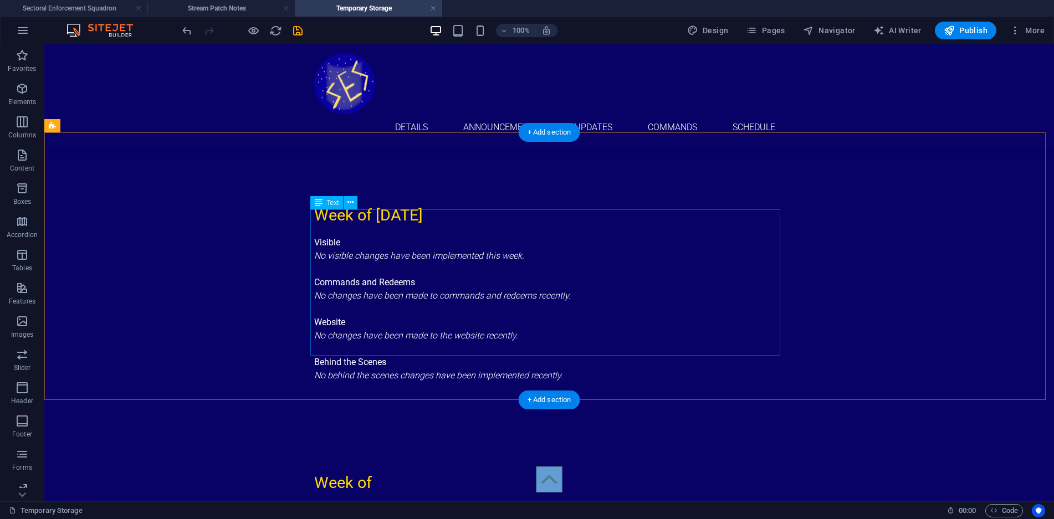
scroll to position [1356, 0]
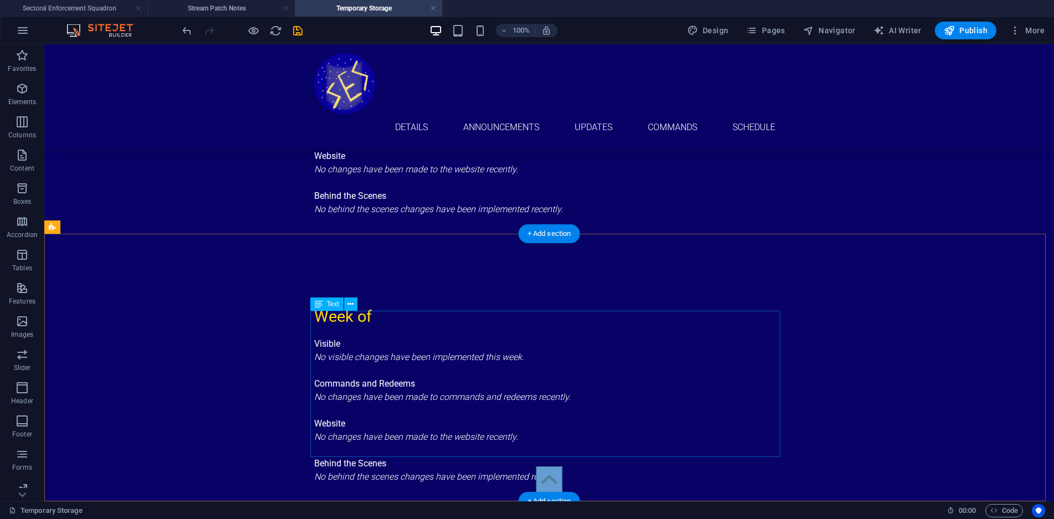
click at [525, 338] on div "Visible No visible changes have been implemented this week. Commands and Redeem…" at bounding box center [549, 411] width 470 height 146
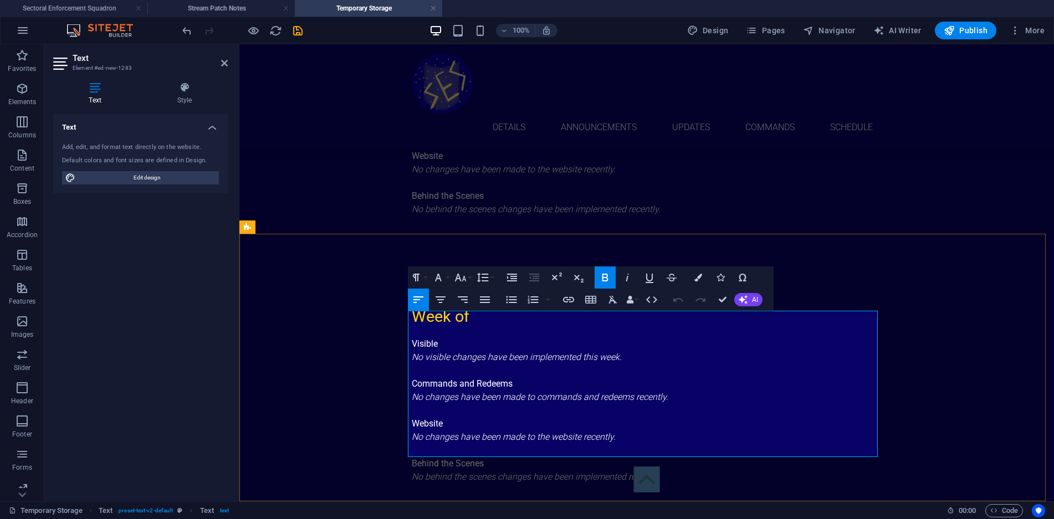
click at [669, 338] on div "Visible No visible changes have been implemented this week. Commands and Redeem…" at bounding box center [647, 411] width 470 height 146
click at [657, 351] on p "No visible changes have been implemented this week." at bounding box center [647, 357] width 470 height 13
copy em "No visible changes have been implemented this week."
click at [907, 350] on div "Week of Visible No visible changes have been implemented this week. Commands an…" at bounding box center [646, 395] width 815 height 268
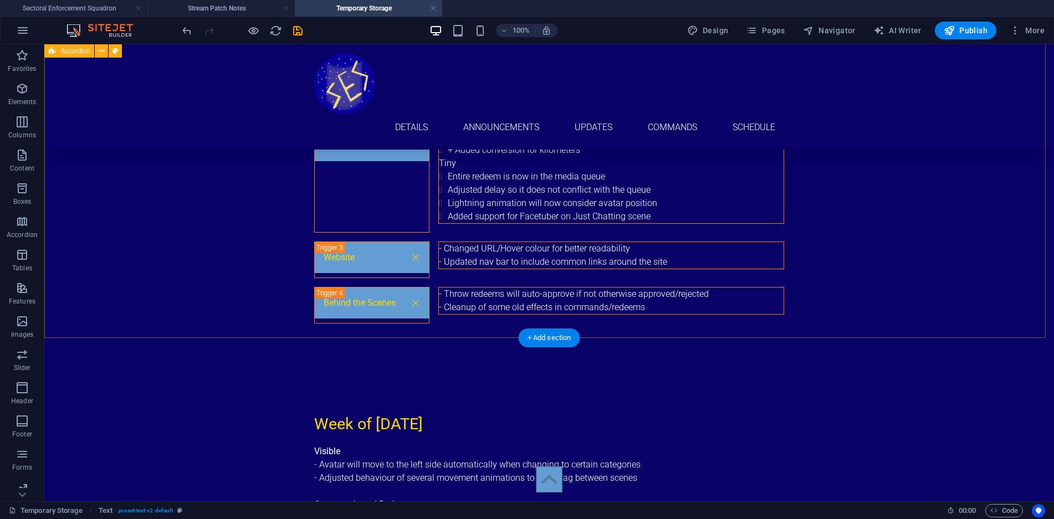
scroll to position [358, 0]
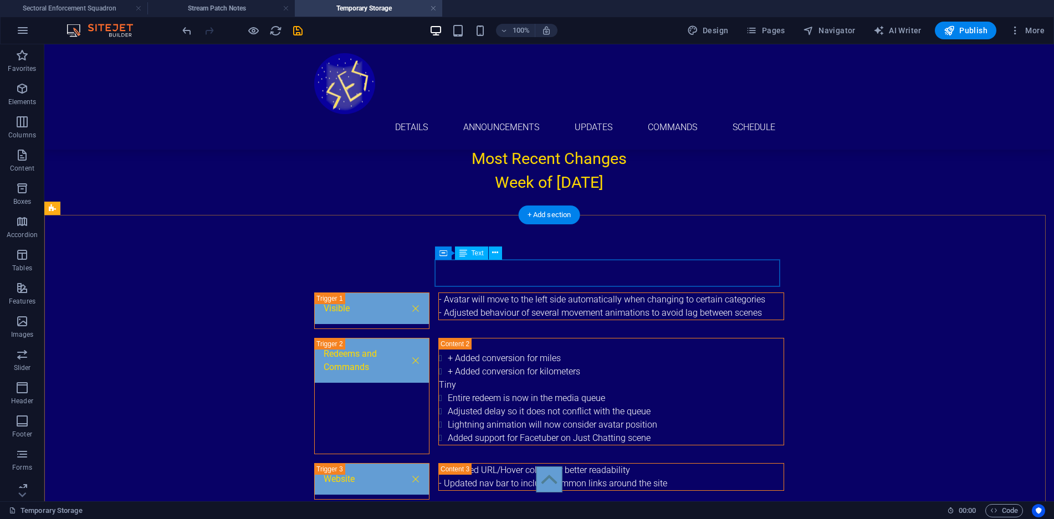
click at [627, 293] on div "- Avatar will move to the left side automatically when changing to certain cate…" at bounding box center [611, 306] width 345 height 27
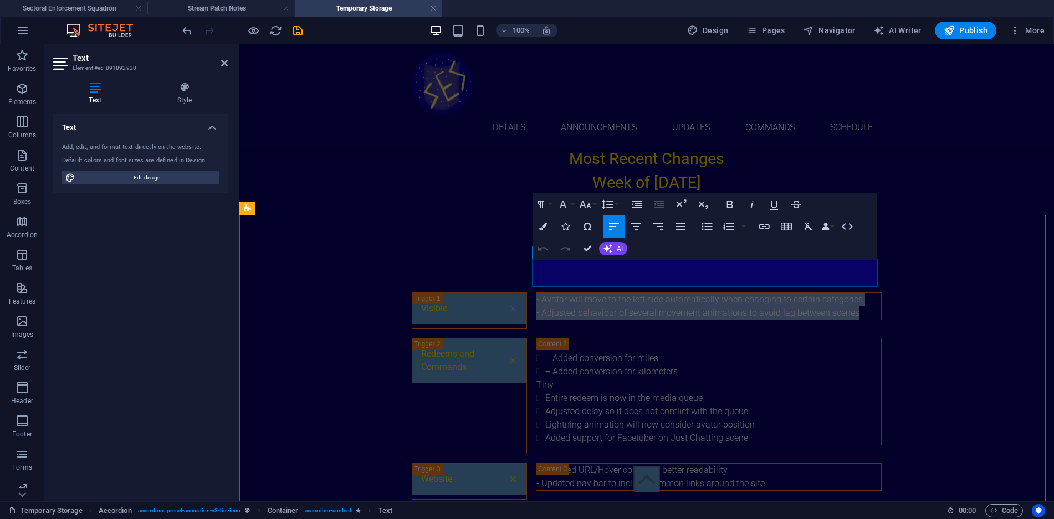
drag, startPoint x: 861, startPoint y: 282, endPoint x: 532, endPoint y: 264, distance: 329.7
click at [536, 293] on div "- Avatar will move to the left side automatically when changing to certain cate…" at bounding box center [709, 307] width 346 height 28
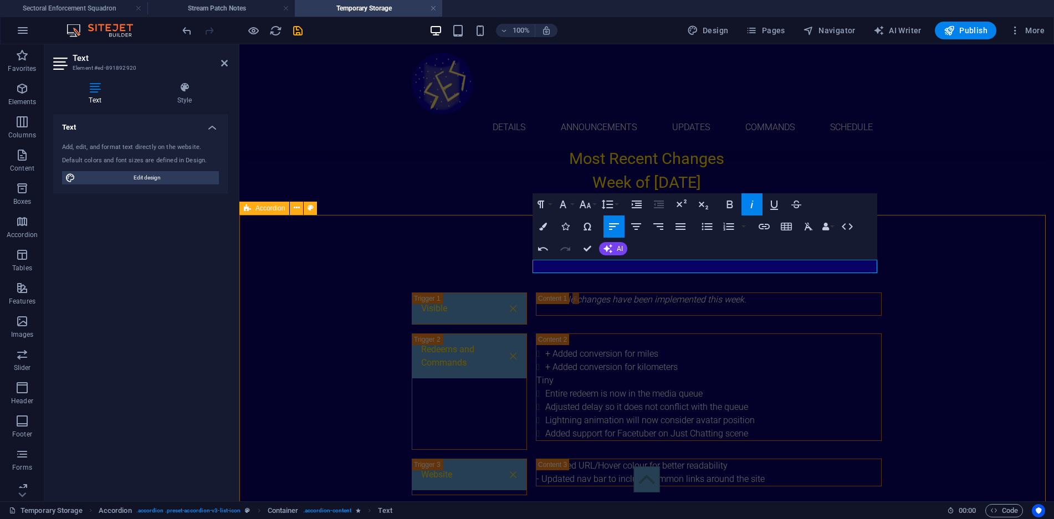
click at [921, 342] on div "Visible No visible changes have been implemented this week. Redeems and Command…" at bounding box center [646, 416] width 815 height 337
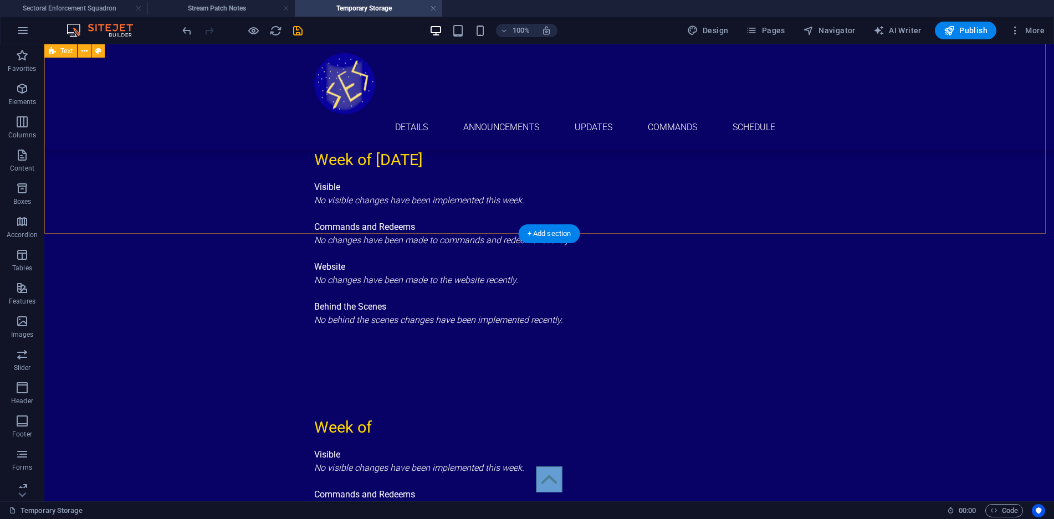
scroll to position [1185, 0]
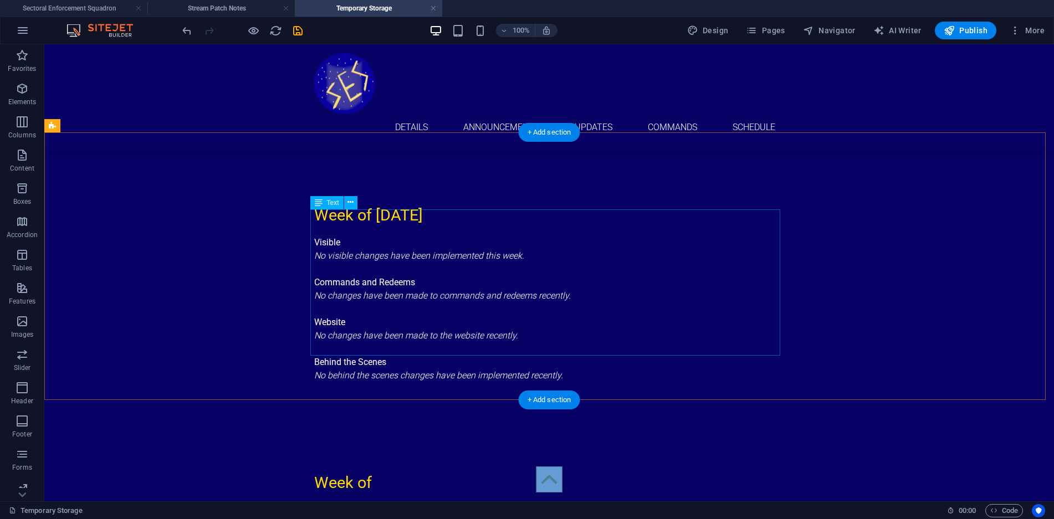
click at [563, 261] on div "Visible No visible changes have been implemented this week. Commands and Redeem…" at bounding box center [549, 309] width 470 height 146
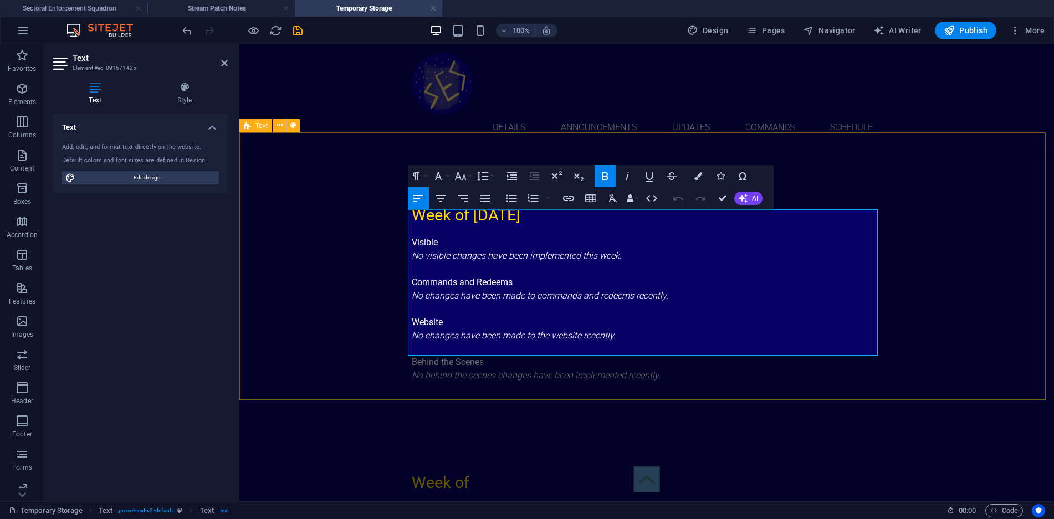
drag, startPoint x: 674, startPoint y: 269, endPoint x: 402, endPoint y: 268, distance: 271.6
click at [402, 268] on div "Week of [DATE] Visible No visible changes have been implemented this week. Comm…" at bounding box center [646, 293] width 815 height 268
copy em "No changes have been made to commands and redeems recently."
click at [938, 268] on div "Week of [DATE] Visible No visible changes have been implemented this week. Comm…" at bounding box center [646, 293] width 815 height 268
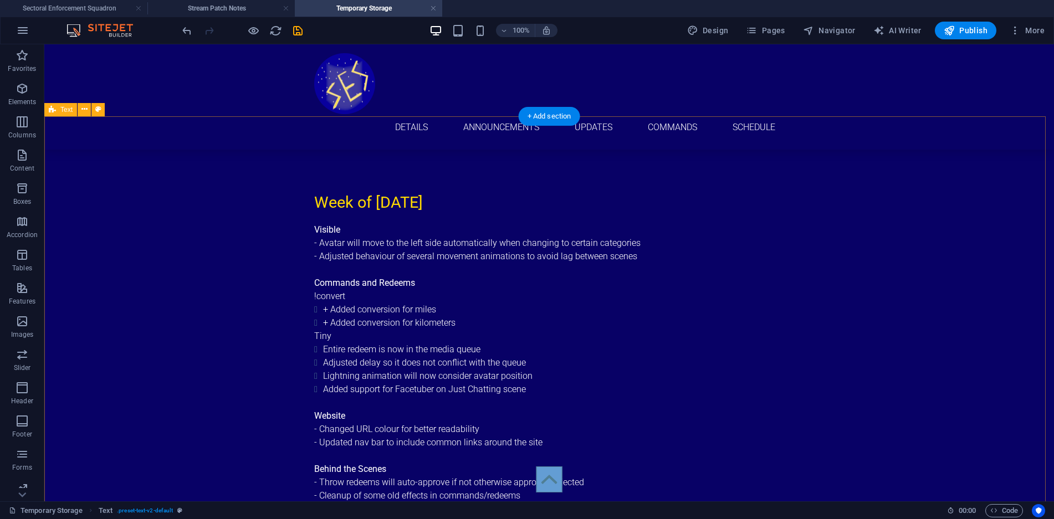
scroll to position [409, 0]
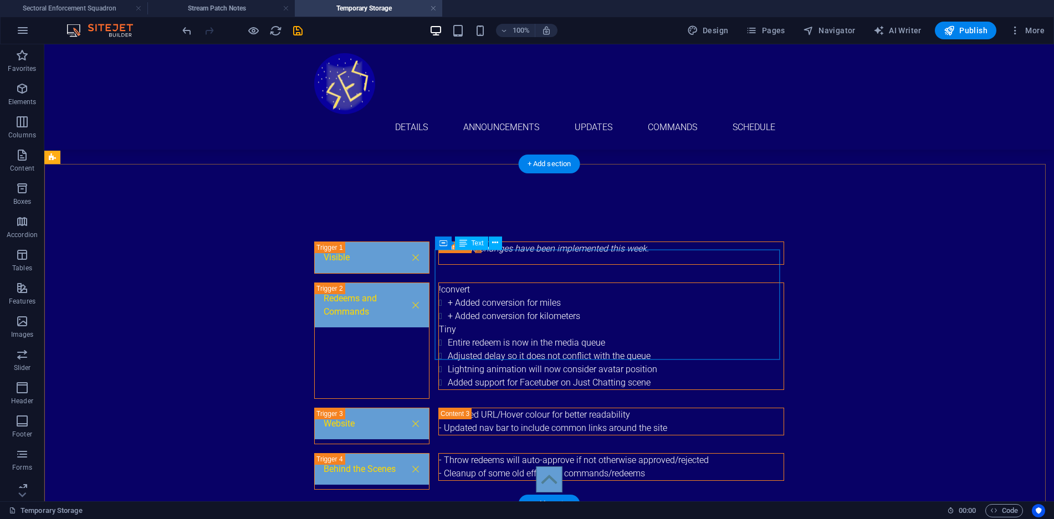
click at [653, 342] on div "!convert + Added conversion for miles + Added conversion for kilometers Tiny En…" at bounding box center [611, 336] width 345 height 106
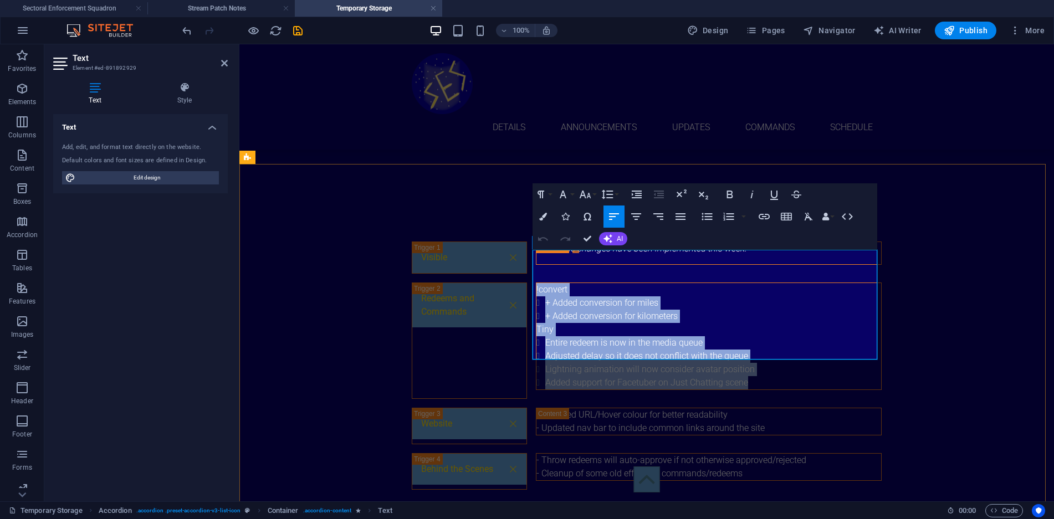
drag, startPoint x: 752, startPoint y: 351, endPoint x: 532, endPoint y: 258, distance: 238.4
click at [536, 283] on div "!convert + Added conversion for miles + Added conversion for kilometers Tiny En…" at bounding box center [709, 337] width 346 height 108
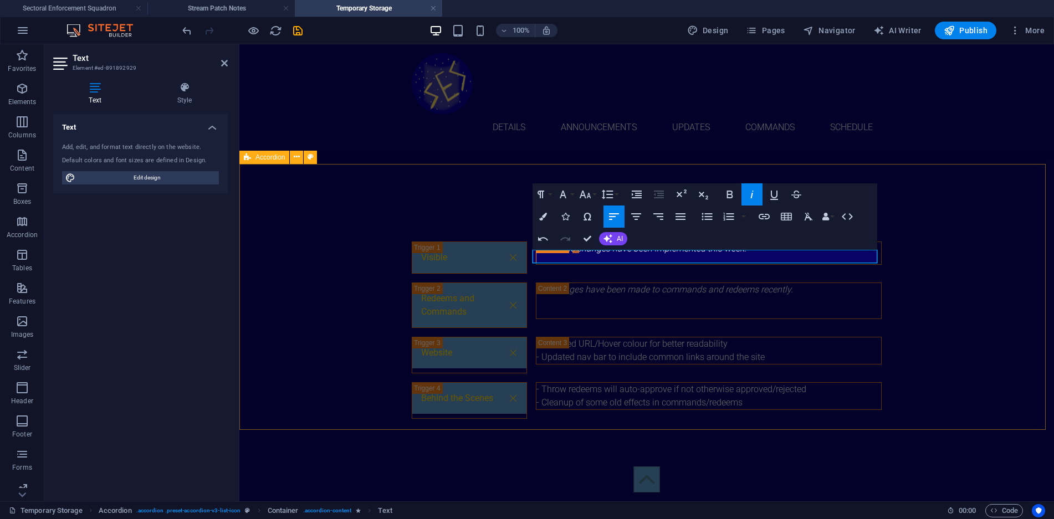
click at [986, 307] on div "Visible No visible changes have been implemented this week. Redeems and Command…" at bounding box center [646, 330] width 815 height 266
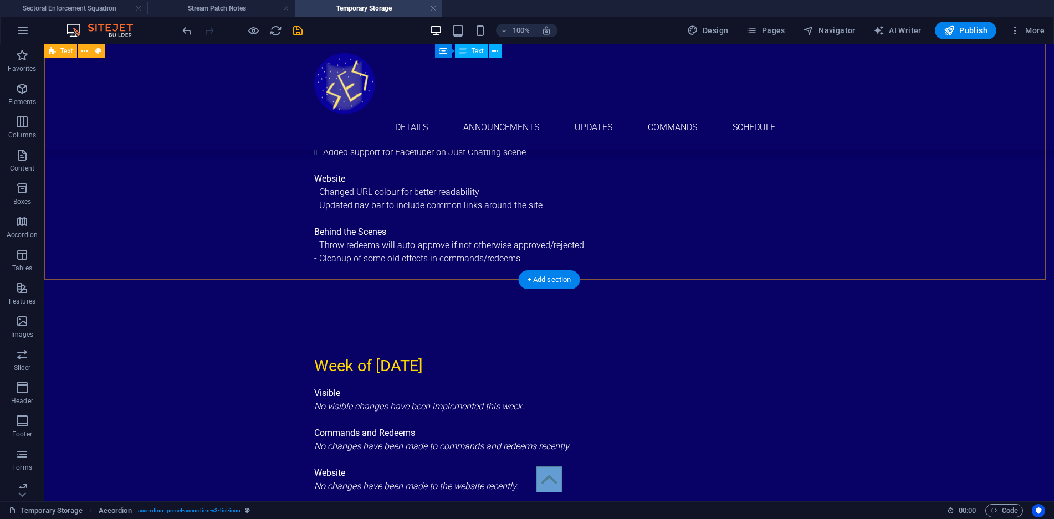
scroll to position [1240, 0]
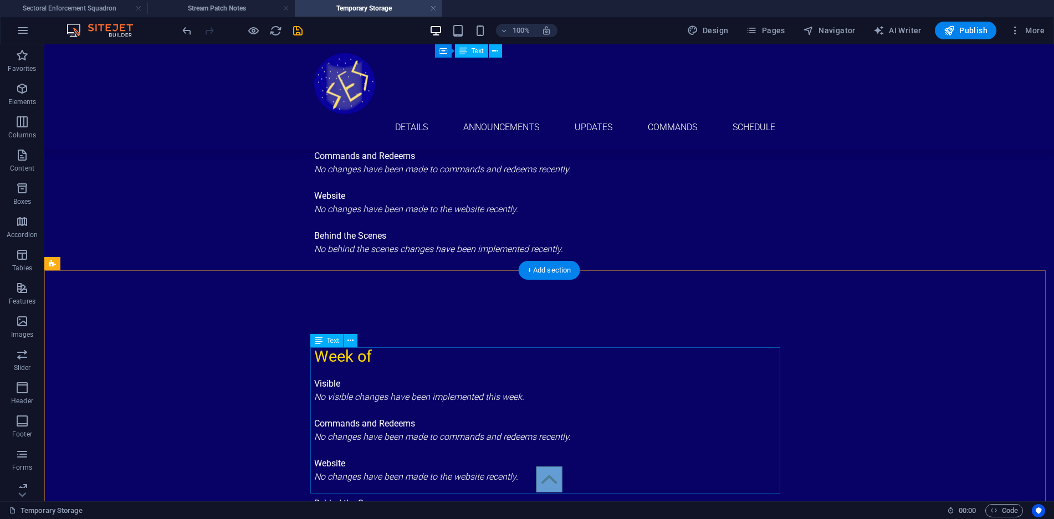
click at [514, 406] on div "Visible No visible changes have been implemented this week. Commands and Redeem…" at bounding box center [549, 450] width 470 height 146
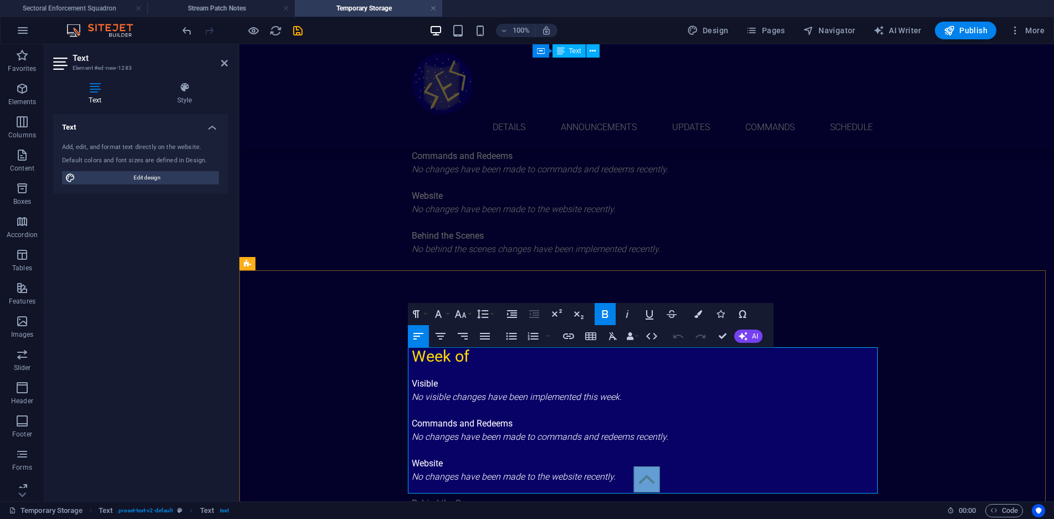
drag, startPoint x: 626, startPoint y: 447, endPoint x: 408, endPoint y: 446, distance: 217.3
click at [412, 471] on p "No changes have been made to the website recently." at bounding box center [647, 477] width 470 height 13
copy em "No changes have been made to the website recently."
click at [894, 369] on div "Week of Visible No visible changes have been implemented this week. Commands an…" at bounding box center [646, 434] width 815 height 268
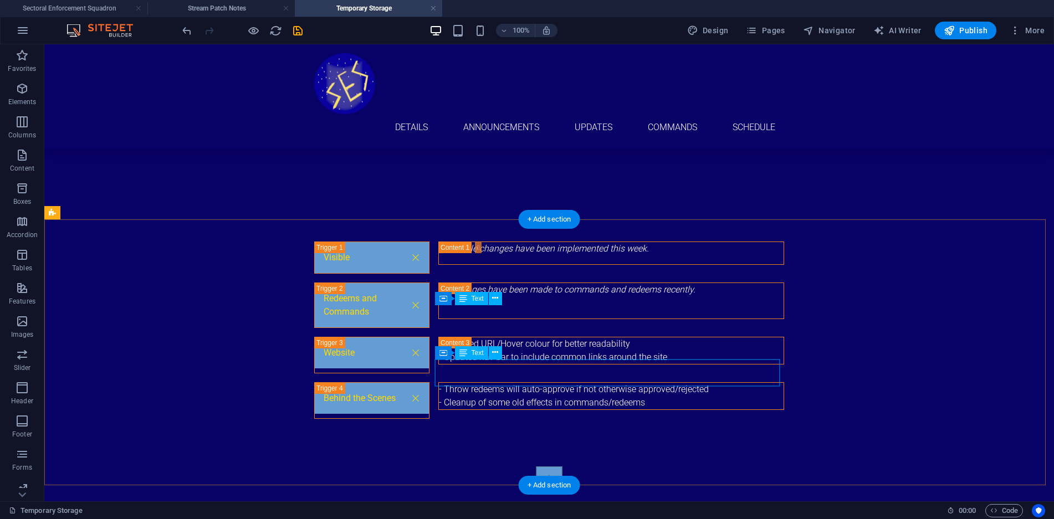
scroll to position [354, 0]
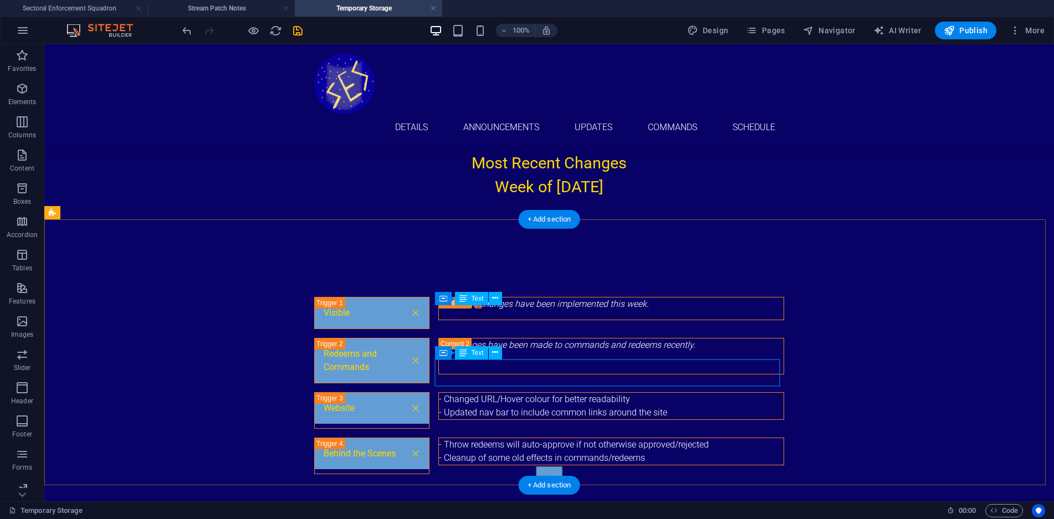
click at [675, 393] on div "- Changed URL/Hover colour for better readability - Updated nav bar to include …" at bounding box center [611, 406] width 345 height 27
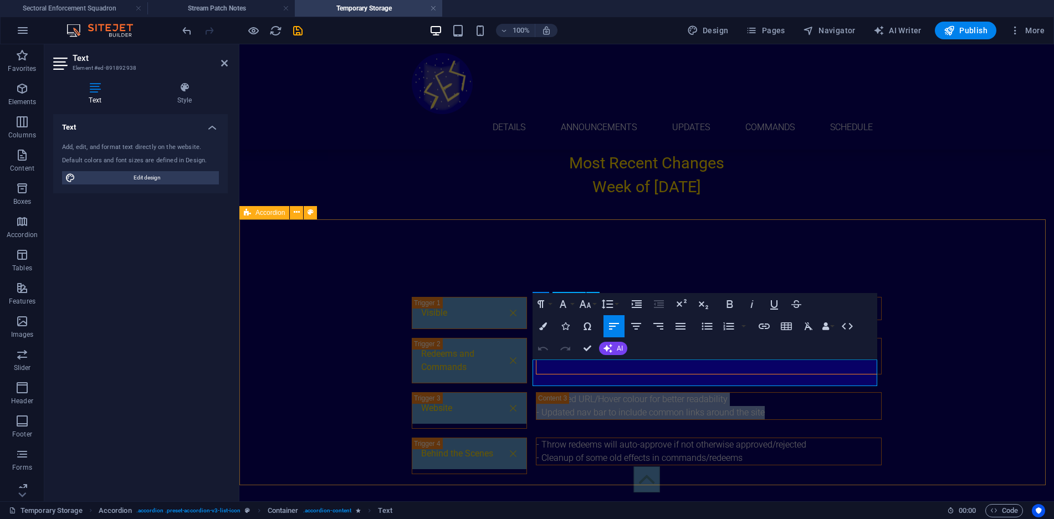
drag, startPoint x: 768, startPoint y: 379, endPoint x: 528, endPoint y: 367, distance: 240.3
click at [528, 367] on div "Visible No visible changes have been implemented this week. Redeems and Command…" at bounding box center [646, 386] width 815 height 266
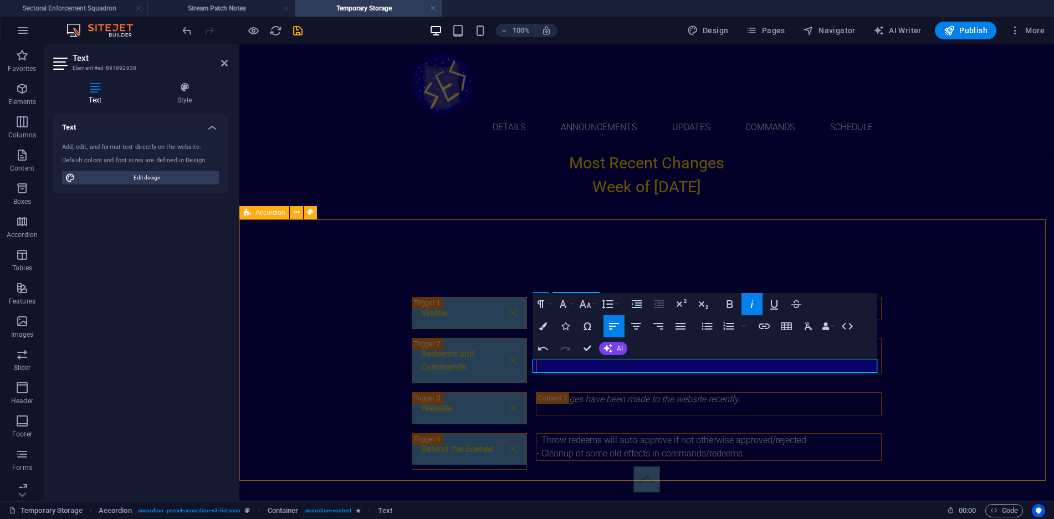
drag, startPoint x: 925, startPoint y: 388, endPoint x: 1119, endPoint y: 387, distance: 194.0
click at [1054, 387] on div "Visible No visible changes have been implemented this week. Redeems and Command…" at bounding box center [646, 384] width 815 height 262
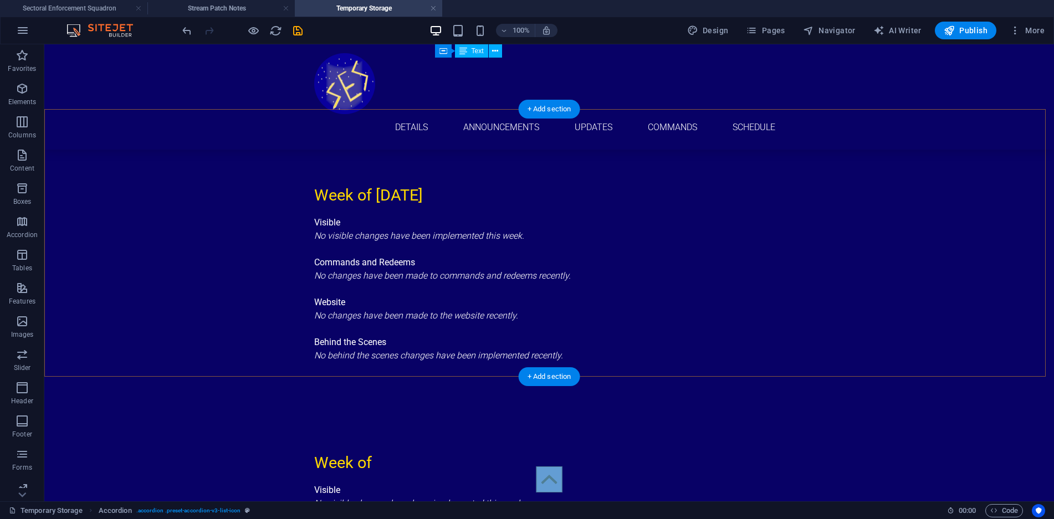
scroll to position [1273, 0]
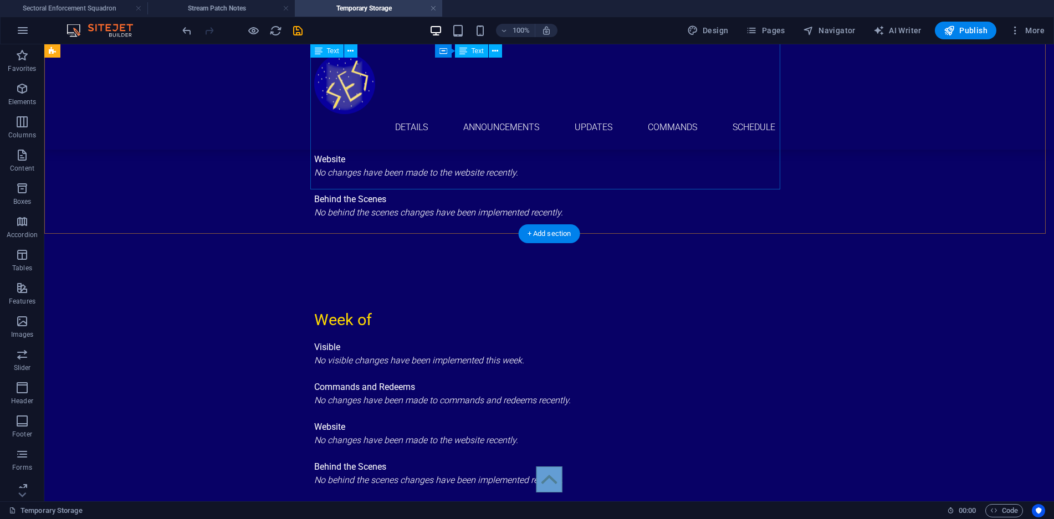
click at [500, 178] on div "Visible No visible changes have been implemented this week. Commands and Redeem…" at bounding box center [549, 146] width 470 height 146
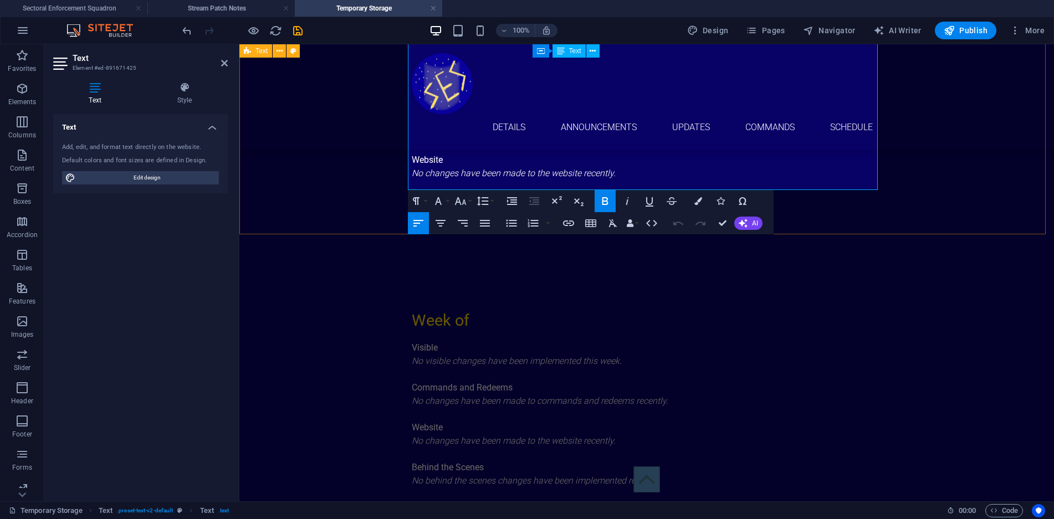
drag, startPoint x: 677, startPoint y: 181, endPoint x: 402, endPoint y: 184, distance: 274.4
click at [402, 184] on div "Week of [DATE] Visible No visible changes have been implemented this week. Comm…" at bounding box center [646, 131] width 815 height 268
copy em "No behind the scenes changes have been implemented recently."
click at [930, 212] on div "Week of [DATE] Visible No visible changes have been implemented this week. Comm…" at bounding box center [646, 131] width 815 height 268
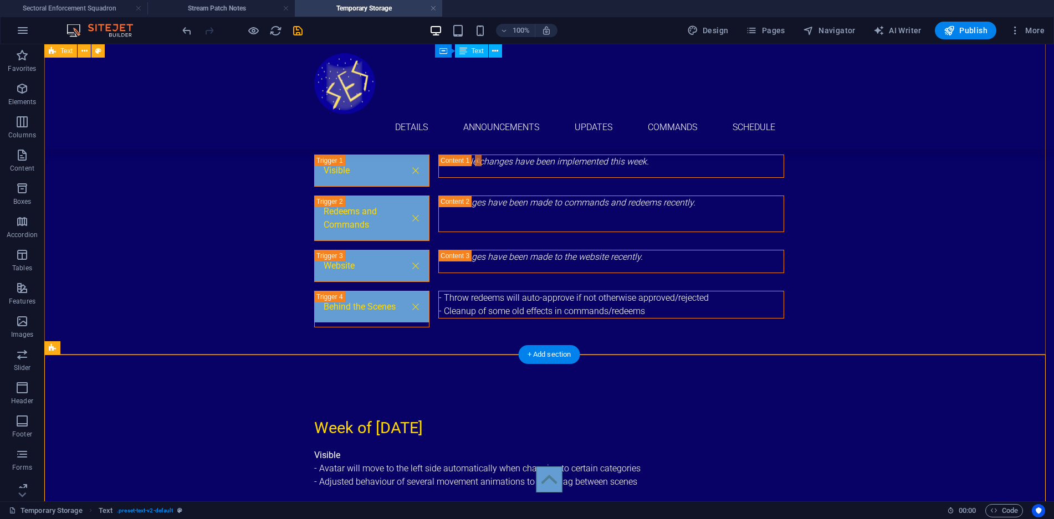
scroll to position [441, 0]
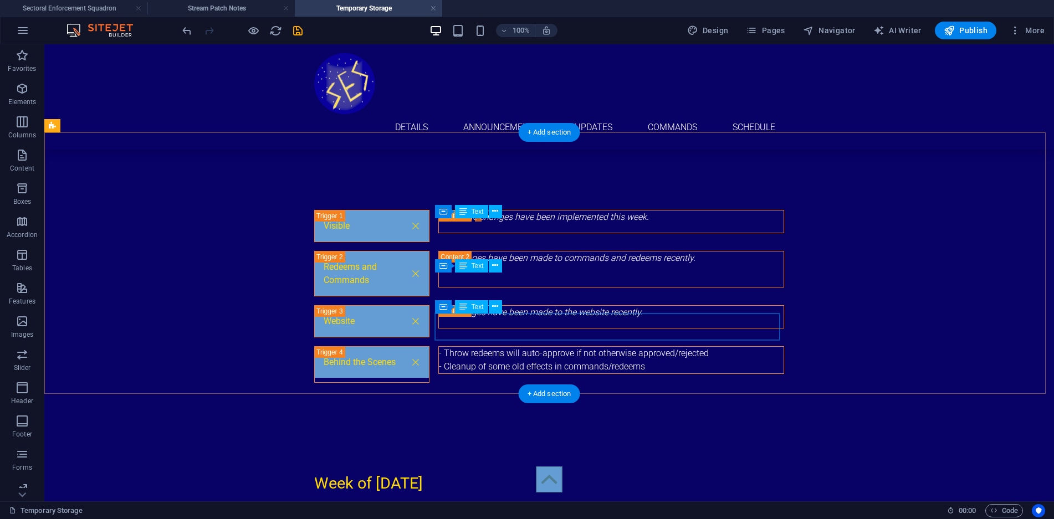
click at [683, 347] on div "- Throw redeems will auto-approve if not otherwise approved/rejected - Cleanup …" at bounding box center [611, 360] width 345 height 27
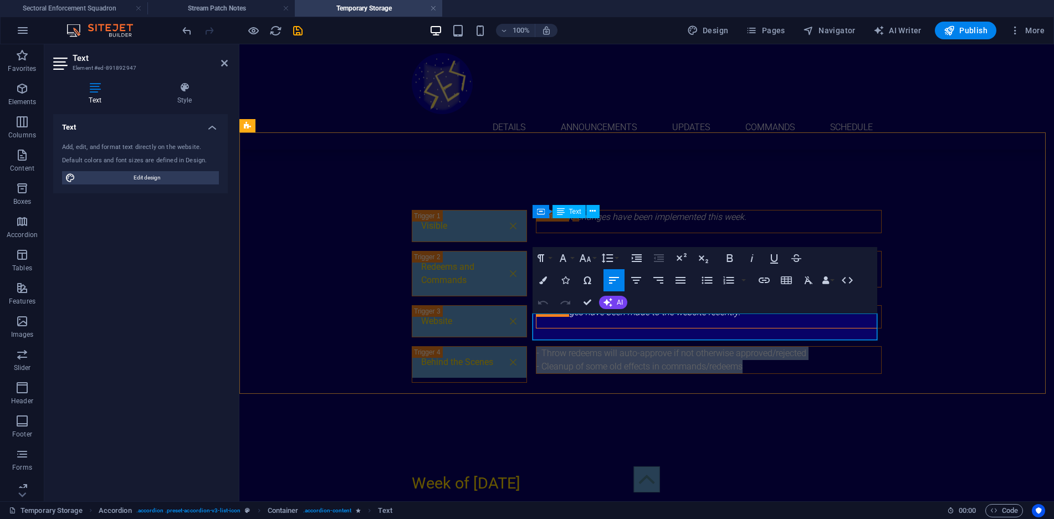
drag, startPoint x: 756, startPoint y: 335, endPoint x: 533, endPoint y: 323, distance: 223.1
click at [537, 347] on div "- Throw redeems will auto-approve if not otherwise approved/rejected - Cleanup …" at bounding box center [709, 360] width 345 height 27
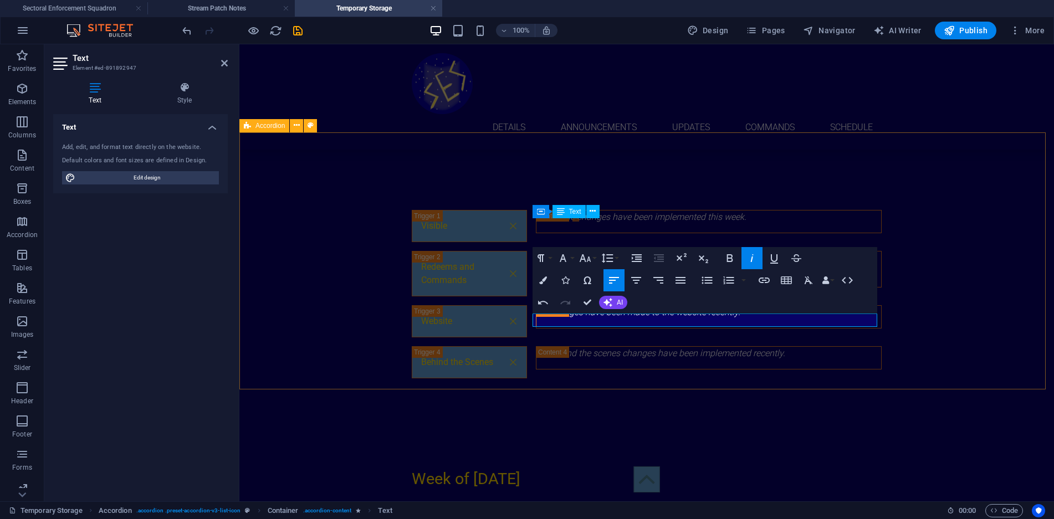
click at [895, 366] on div "Visible No visible changes have been implemented this week. Redeems and Command…" at bounding box center [646, 294] width 815 height 257
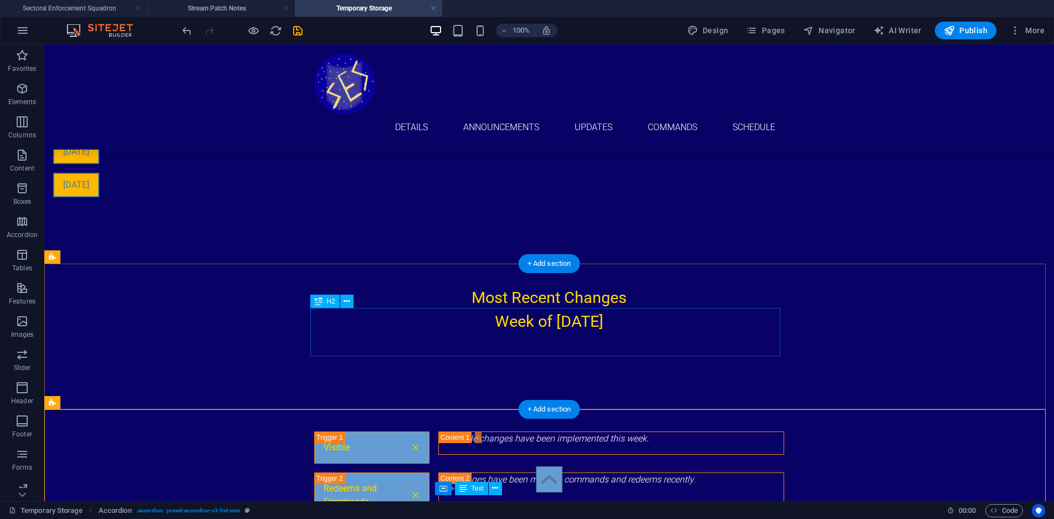
scroll to position [274, 0]
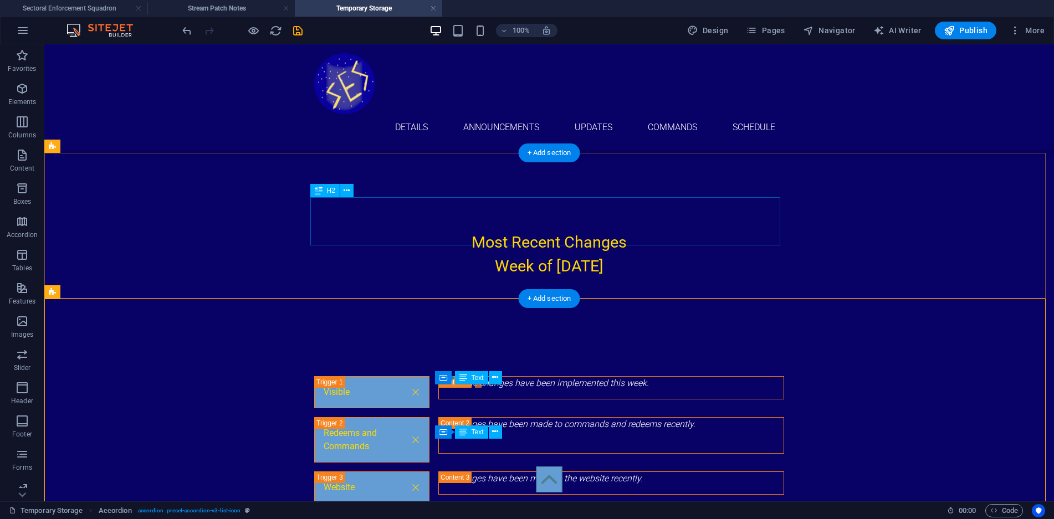
click at [525, 231] on div "Most Recent Changes Week of [DATE]" at bounding box center [549, 255] width 470 height 48
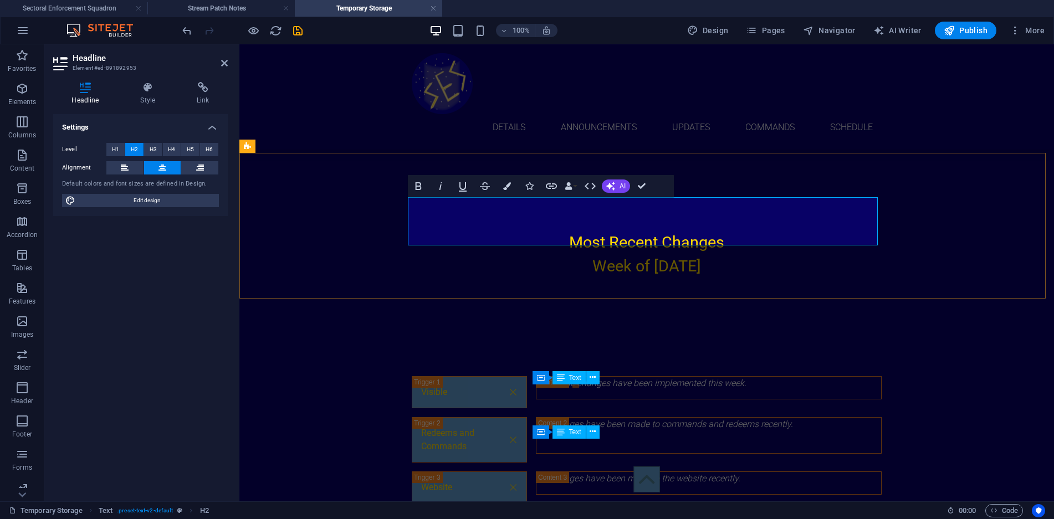
click at [609, 236] on h2 "Most Recent Changes Week of [DATE]" at bounding box center [647, 255] width 470 height 48
drag, startPoint x: 609, startPoint y: 236, endPoint x: 693, endPoint y: 242, distance: 84.5
click at [693, 242] on h2 "Most Recent Changes Week of [DATE]" at bounding box center [647, 255] width 470 height 48
click at [708, 261] on div "Most Recent Changes Week of [DATE]" at bounding box center [646, 258] width 815 height 145
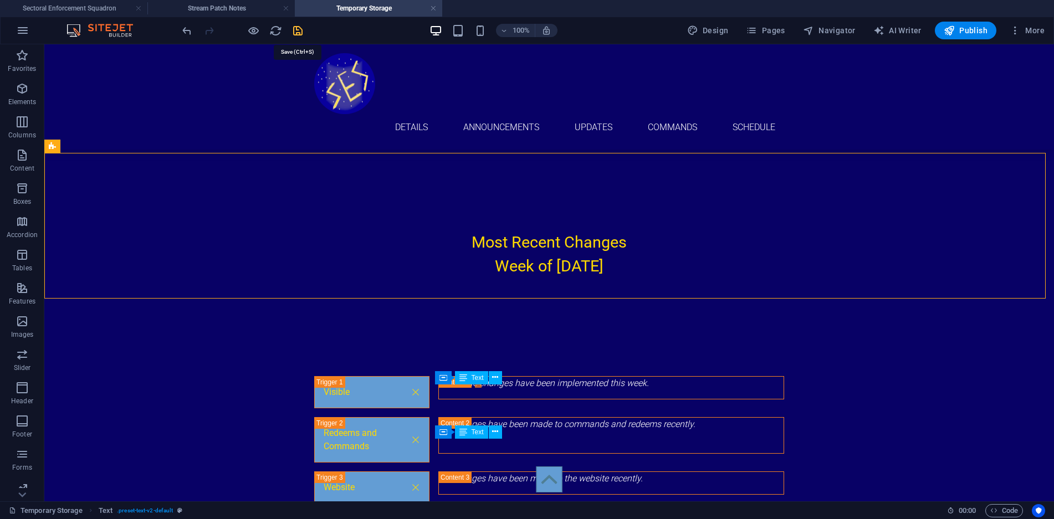
click at [298, 32] on icon "save" at bounding box center [298, 30] width 13 height 13
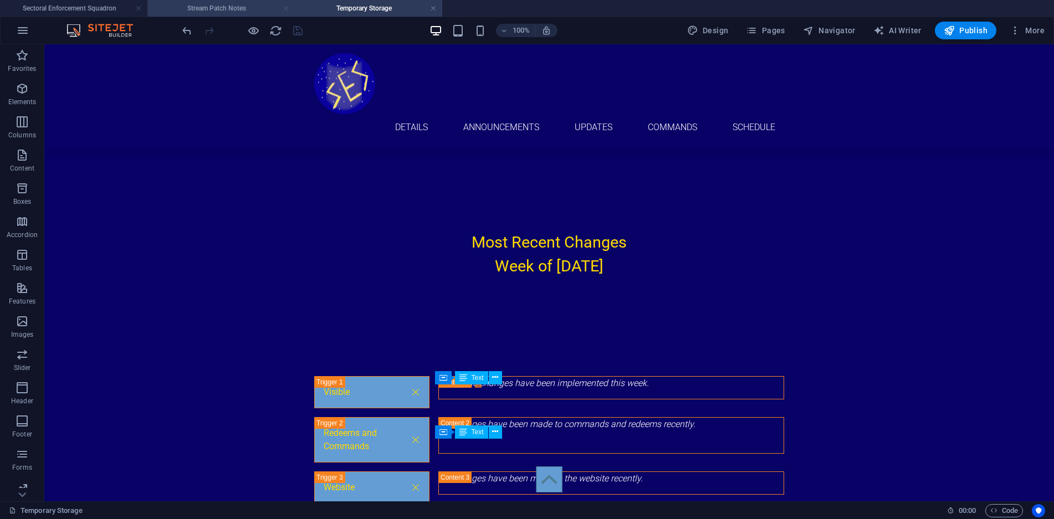
click at [287, 8] on link at bounding box center [286, 8] width 7 height 11
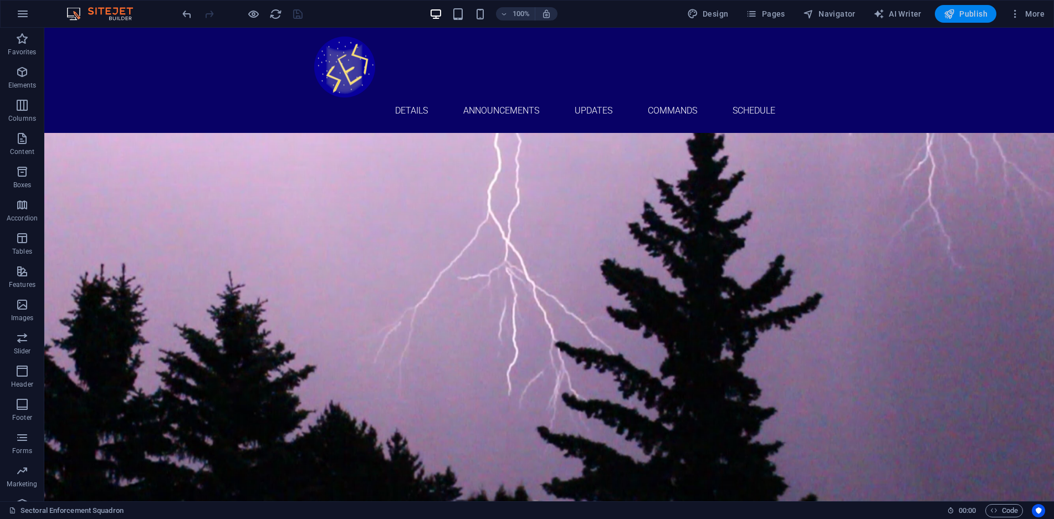
drag, startPoint x: 923, startPoint y: 1, endPoint x: 968, endPoint y: 14, distance: 47.0
click at [968, 14] on span "Publish" at bounding box center [966, 13] width 44 height 11
